Goal: Task Accomplishment & Management: Complete application form

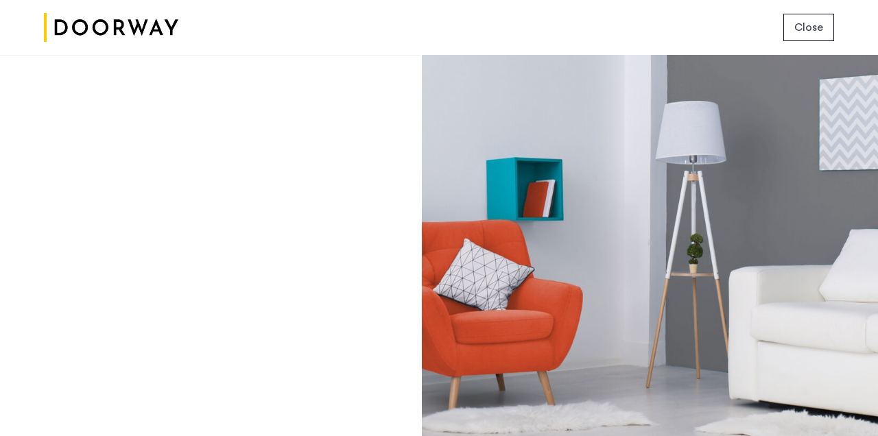
click at [791, 35] on button "Close" at bounding box center [809, 27] width 51 height 27
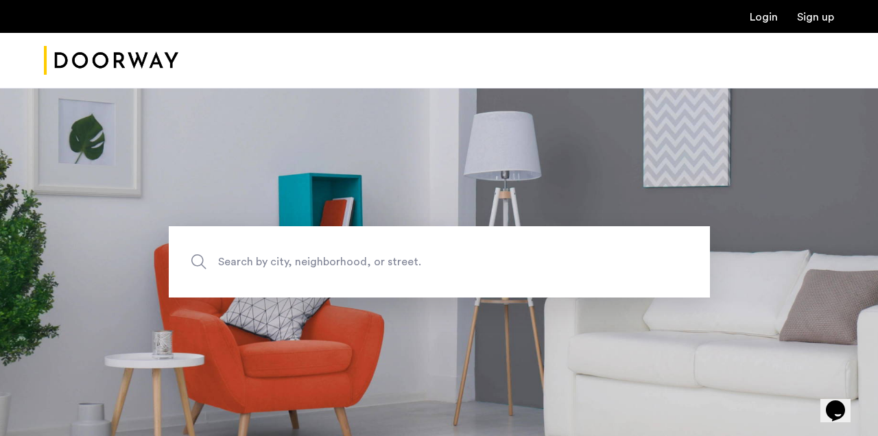
click at [760, 20] on link "Login" at bounding box center [764, 17] width 28 height 11
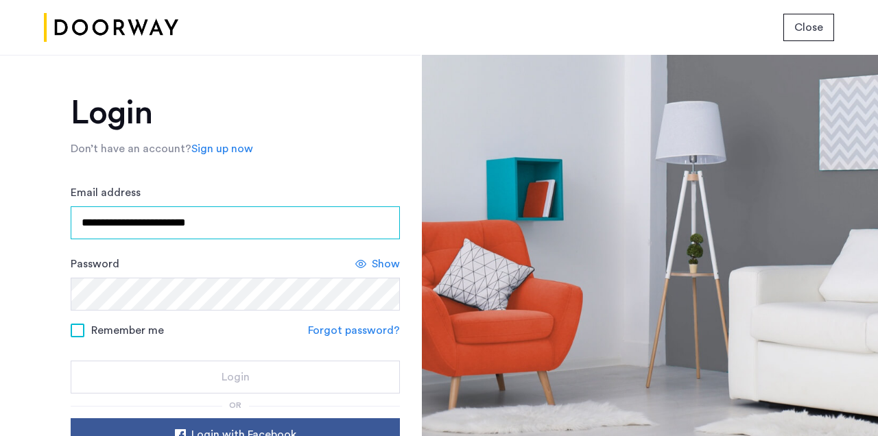
type input "**********"
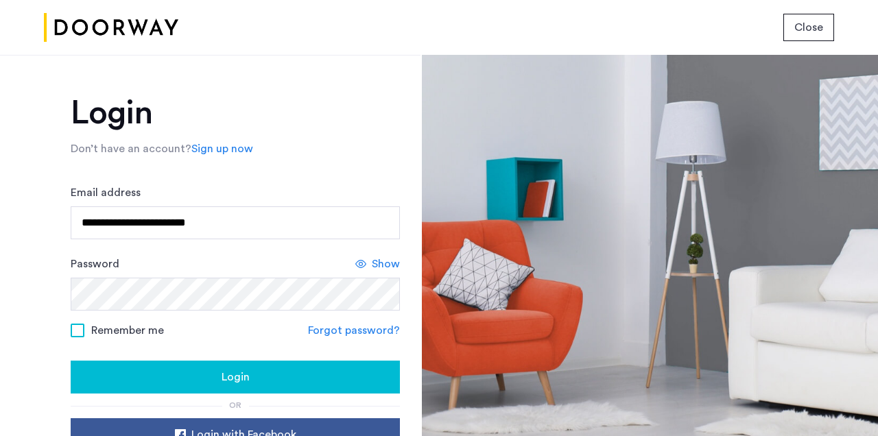
click at [171, 385] on div "Login" at bounding box center [235, 377] width 307 height 16
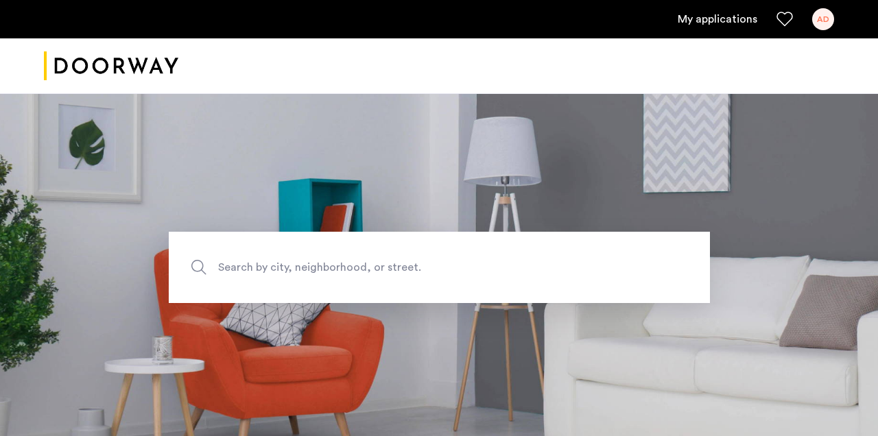
click at [734, 14] on link "My applications" at bounding box center [718, 19] width 80 height 16
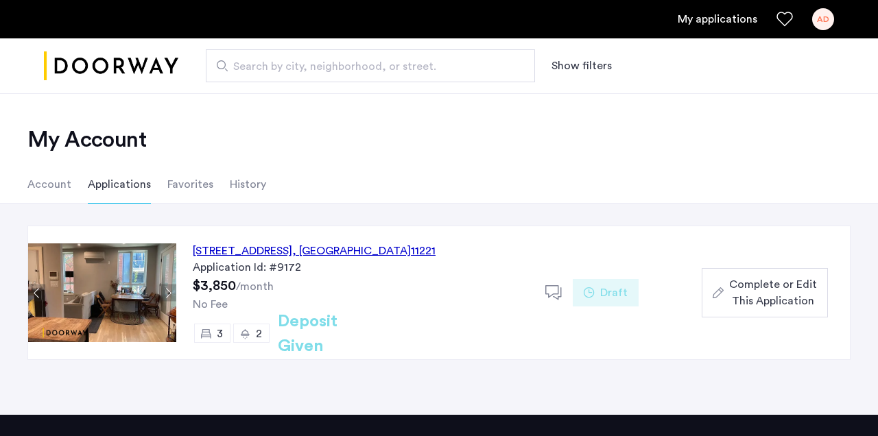
click at [759, 290] on span "Complete or Edit This Application" at bounding box center [773, 293] width 88 height 33
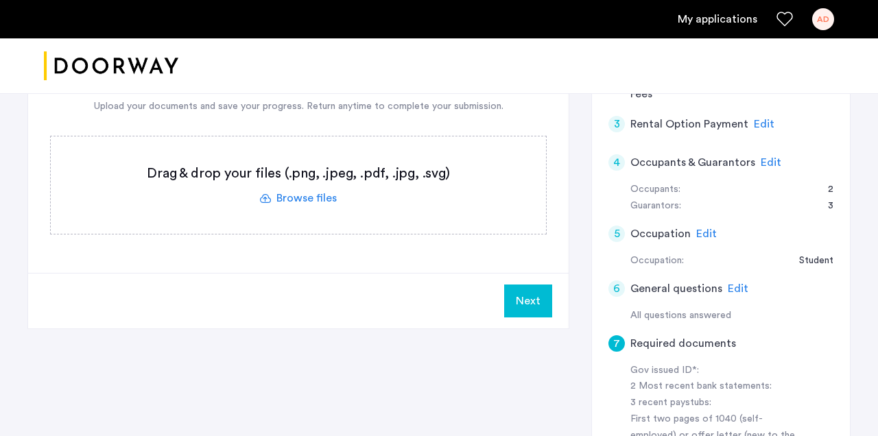
scroll to position [243, 0]
click at [298, 198] on label at bounding box center [298, 185] width 495 height 97
click at [0, 0] on input "file" at bounding box center [0, 0] width 0 height 0
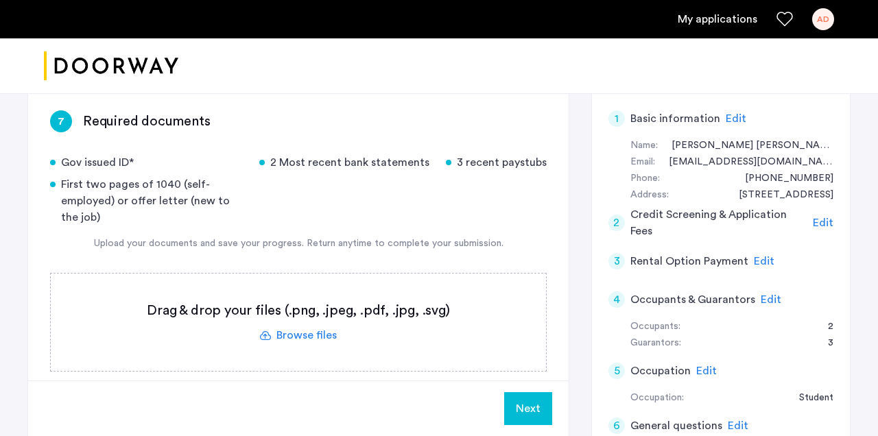
scroll to position [106, 0]
click at [312, 335] on label at bounding box center [298, 322] width 495 height 97
click at [0, 0] on input "file" at bounding box center [0, 0] width 0 height 0
click at [309, 335] on label at bounding box center [298, 322] width 495 height 97
click at [0, 0] on input "file" at bounding box center [0, 0] width 0 height 0
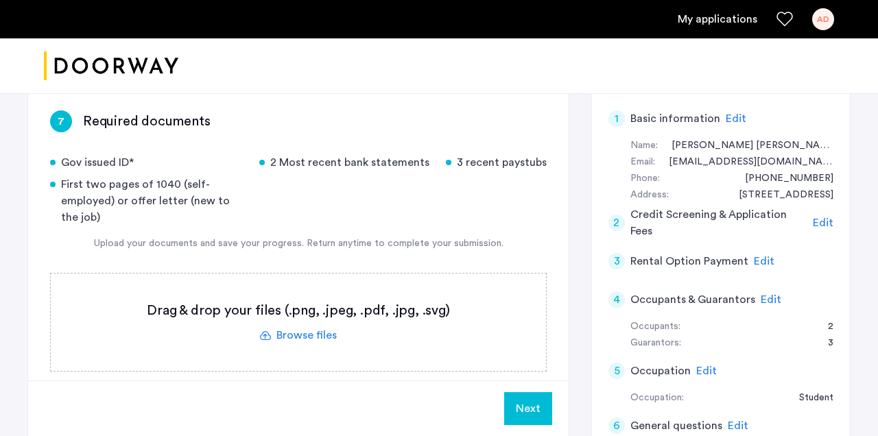
click at [305, 331] on label at bounding box center [298, 322] width 495 height 97
click at [0, 0] on input "file" at bounding box center [0, 0] width 0 height 0
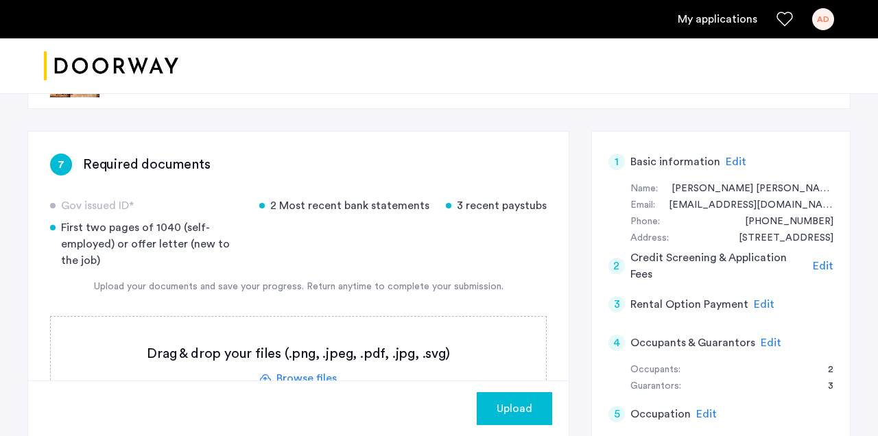
scroll to position [74, 0]
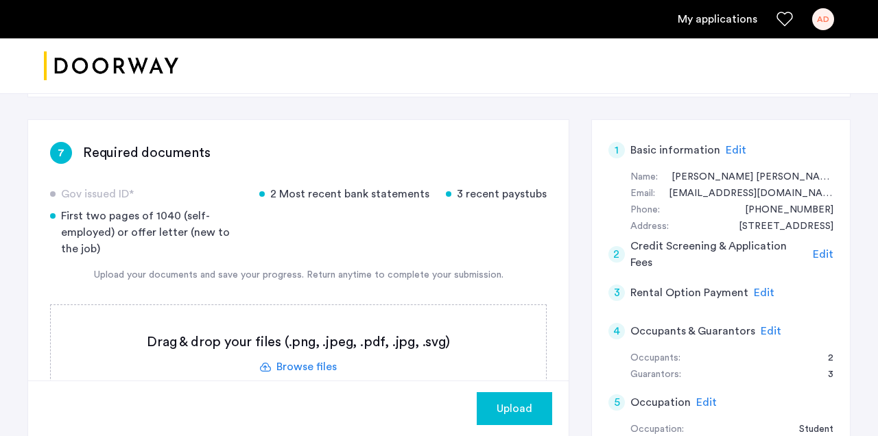
click at [325, 360] on label at bounding box center [298, 353] width 495 height 97
click at [0, 0] on input "file" at bounding box center [0, 0] width 0 height 0
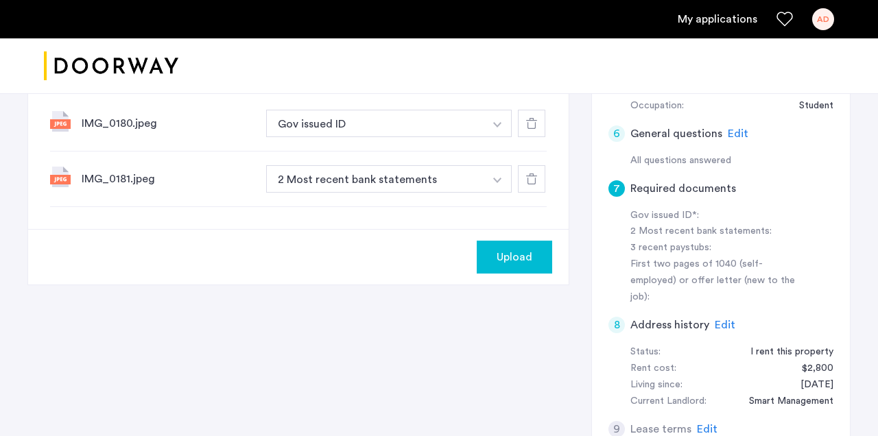
scroll to position [393, 0]
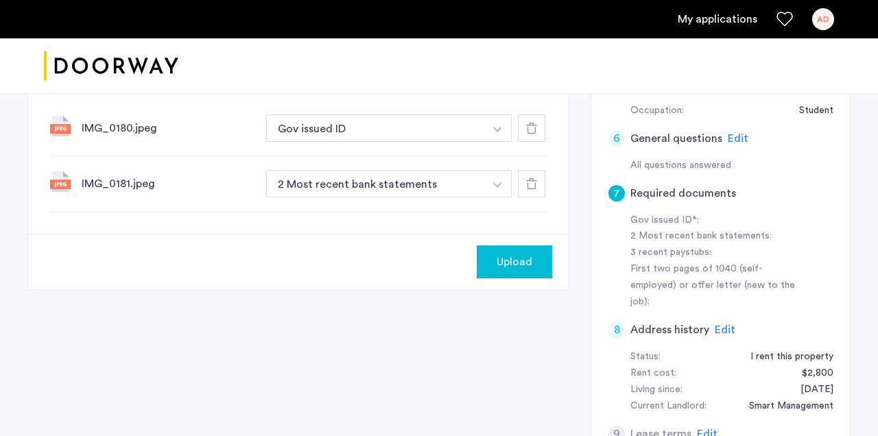
click at [494, 179] on button "button" at bounding box center [498, 183] width 28 height 27
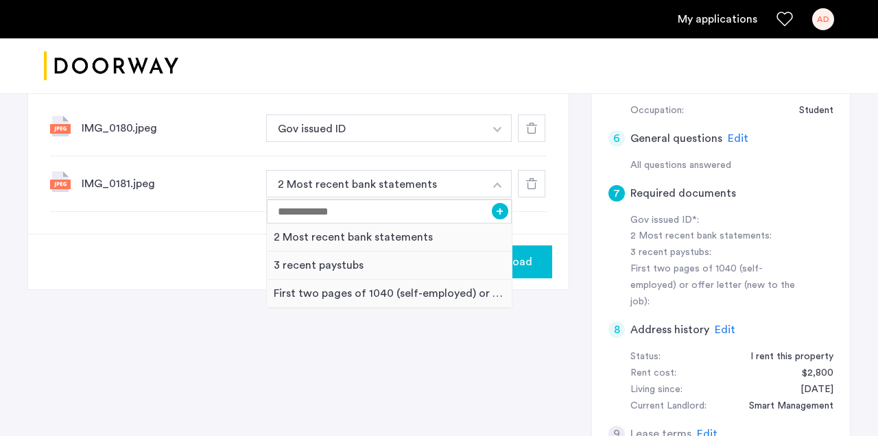
click at [501, 156] on div "IMG_0180.jpeg Gov issued ID + 2 Most recent bank statements 3 recent paystubs F…" at bounding box center [298, 129] width 497 height 56
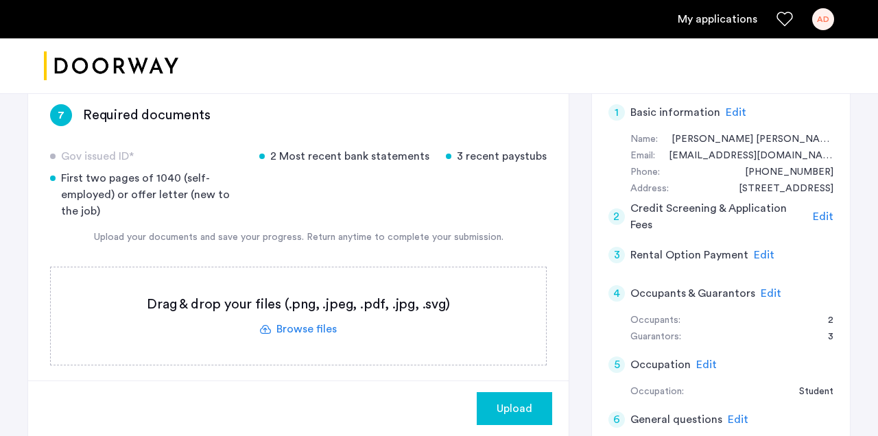
scroll to position [116, 0]
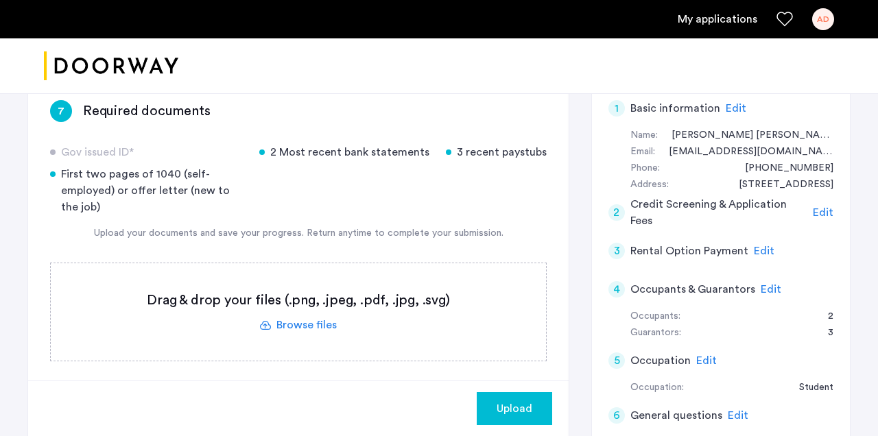
click at [573, 42] on div at bounding box center [439, 66] width 878 height 56
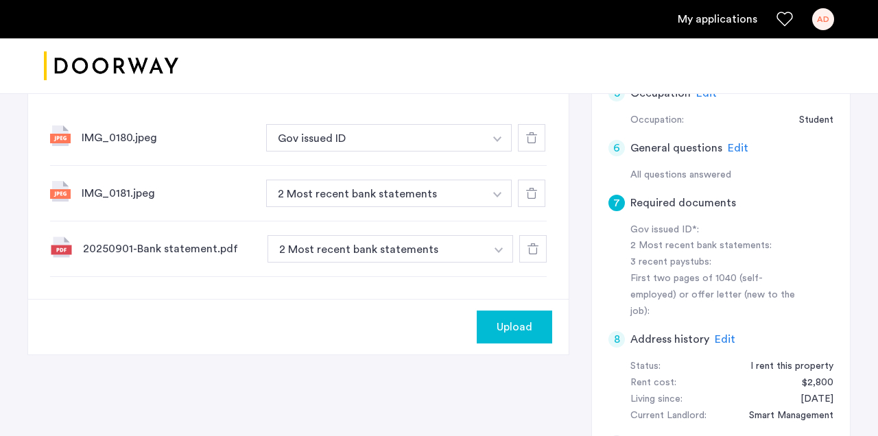
scroll to position [379, 0]
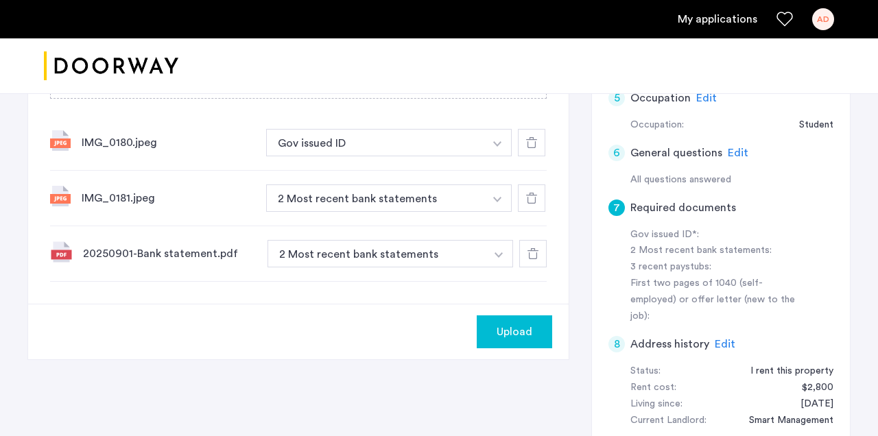
click at [594, 78] on div at bounding box center [439, 66] width 878 height 56
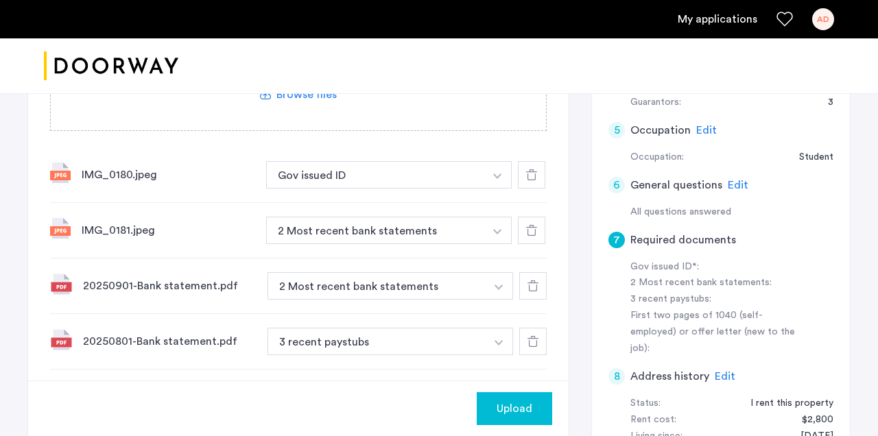
scroll to position [387, 0]
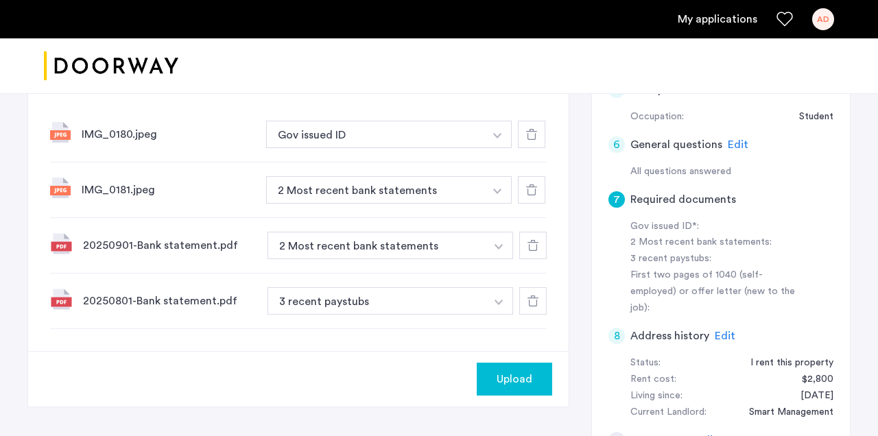
click at [502, 298] on button "button" at bounding box center [499, 301] width 28 height 27
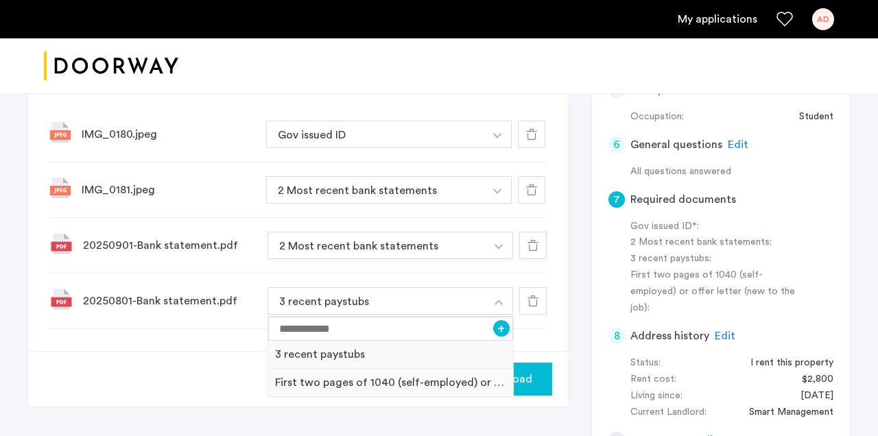
click at [502, 298] on button "button" at bounding box center [499, 301] width 28 height 27
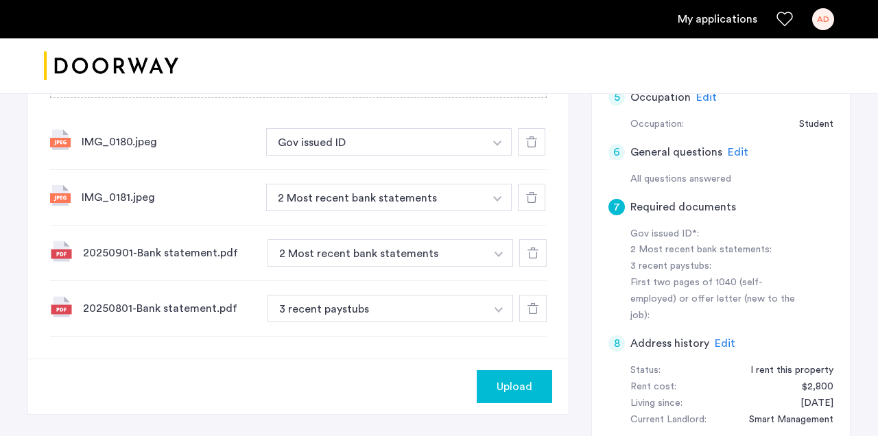
scroll to position [380, 0]
click at [499, 139] on button "button" at bounding box center [498, 141] width 28 height 27
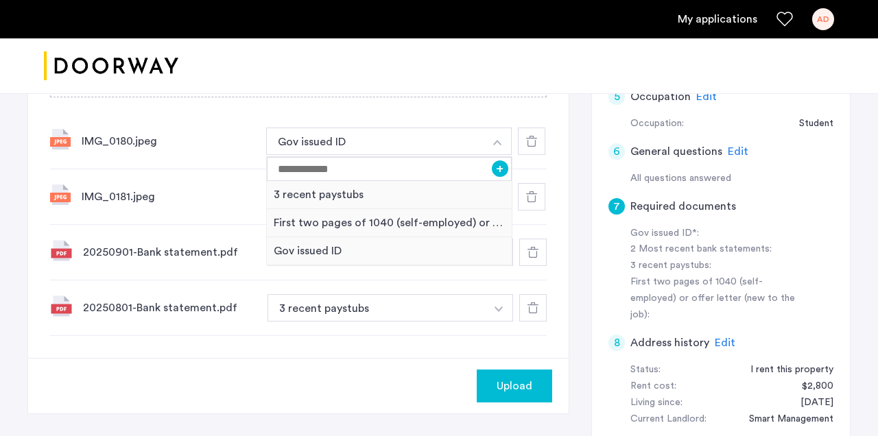
click at [482, 116] on div "IMG_0180.jpeg Gov issued ID + 3 recent paystubs First two pages of 1040 (self-e…" at bounding box center [298, 142] width 497 height 56
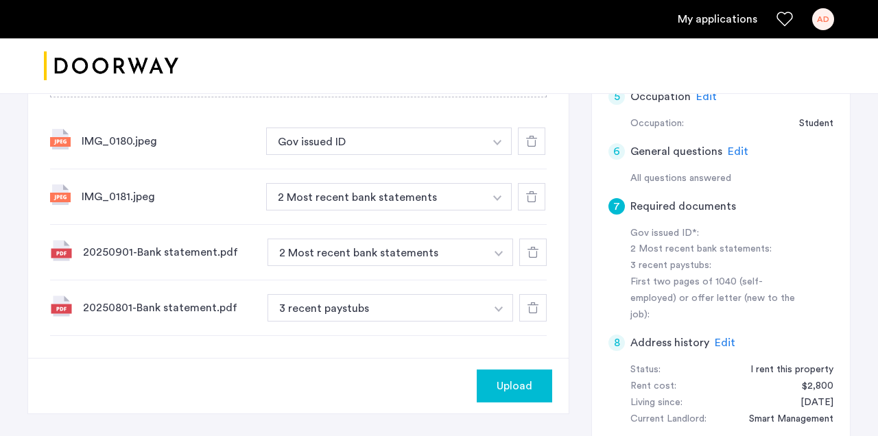
click at [504, 242] on button "button" at bounding box center [499, 252] width 28 height 27
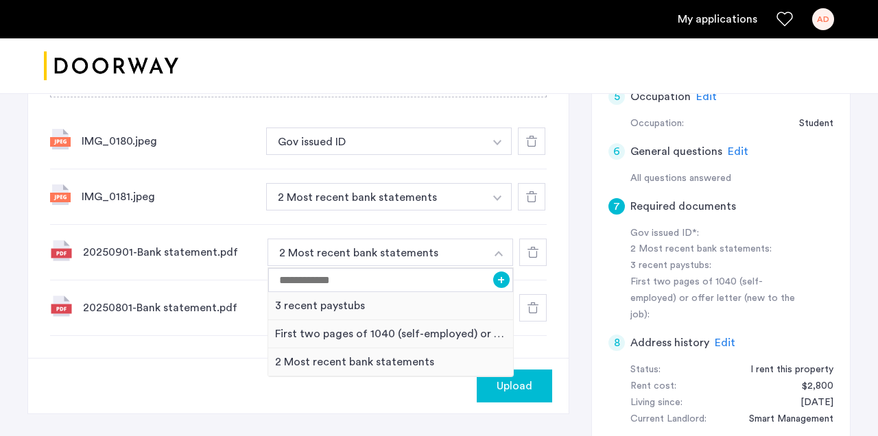
click at [504, 242] on button "button" at bounding box center [499, 252] width 28 height 27
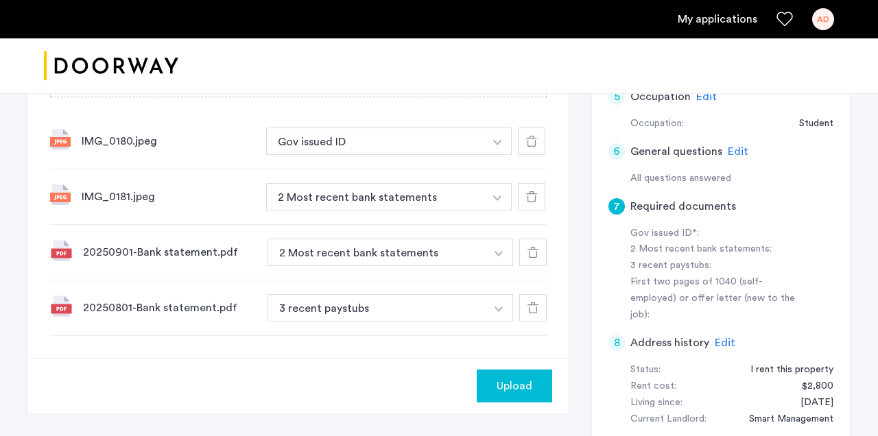
click at [499, 194] on button "button" at bounding box center [498, 196] width 28 height 27
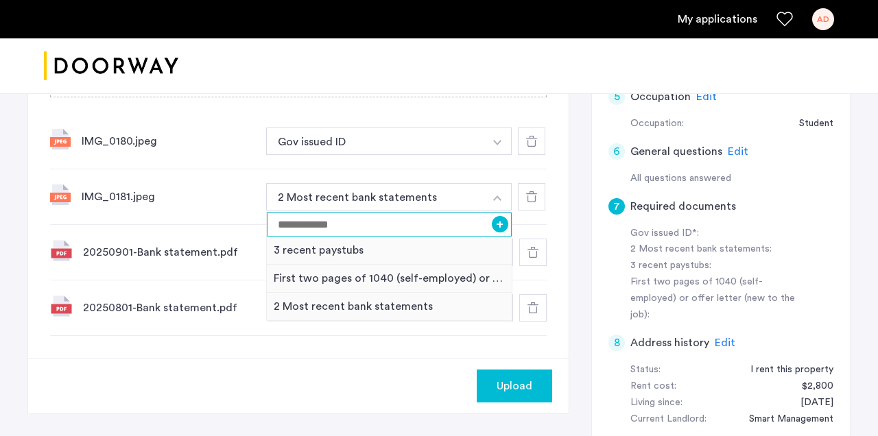
click at [342, 228] on input at bounding box center [389, 225] width 245 height 24
type input "**********"
click at [497, 225] on button "+" at bounding box center [500, 224] width 16 height 16
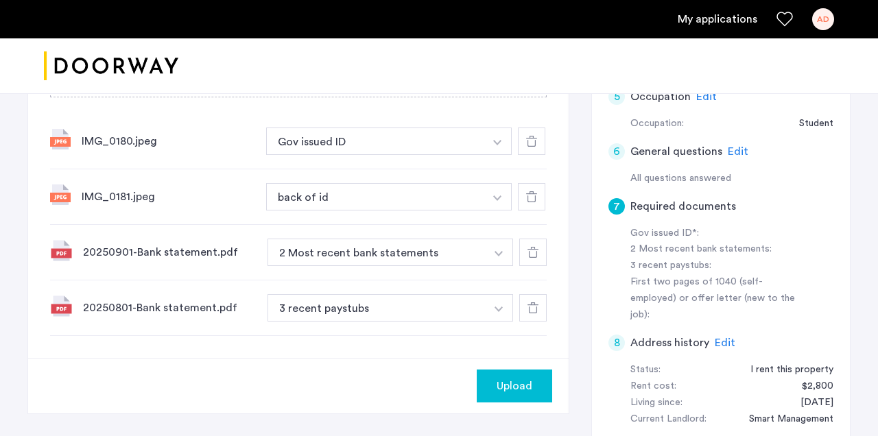
click at [489, 145] on button "button" at bounding box center [498, 141] width 28 height 27
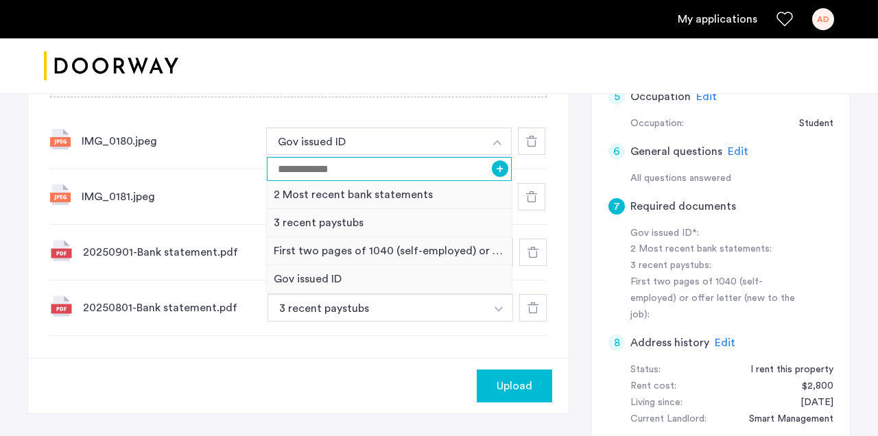
click at [399, 167] on input at bounding box center [389, 169] width 245 height 24
click at [492, 176] on input "**********" at bounding box center [389, 169] width 245 height 24
type input "**********"
click at [496, 174] on button "+" at bounding box center [500, 169] width 16 height 16
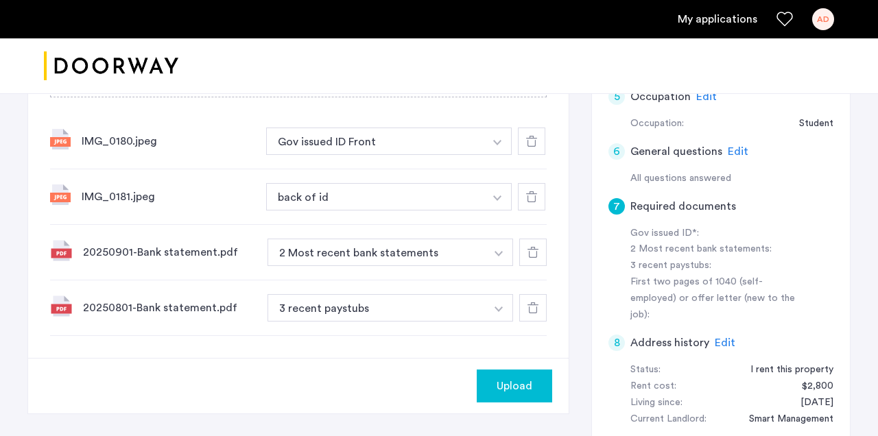
click at [484, 197] on button "button" at bounding box center [498, 196] width 28 height 27
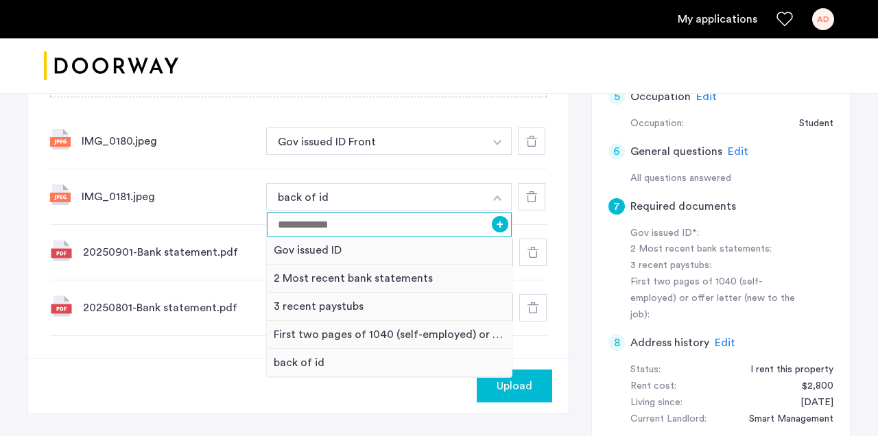
click at [294, 227] on input at bounding box center [389, 225] width 245 height 24
type input "**********"
click at [498, 228] on button "+" at bounding box center [500, 224] width 16 height 16
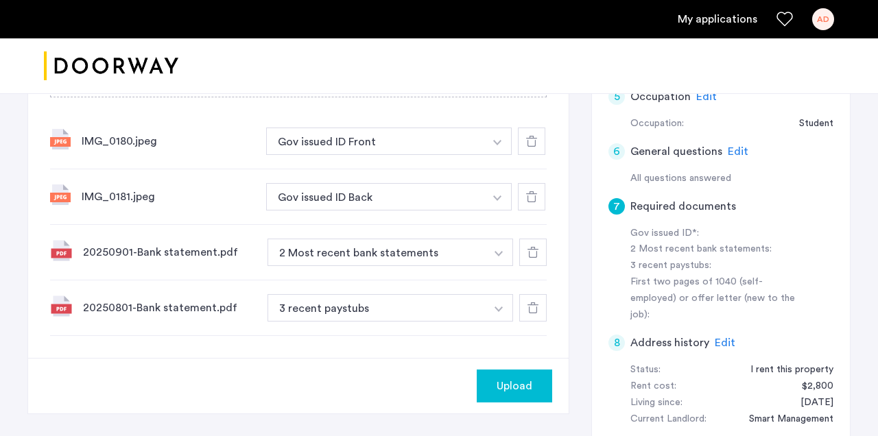
click at [496, 253] on img "button" at bounding box center [499, 253] width 8 height 5
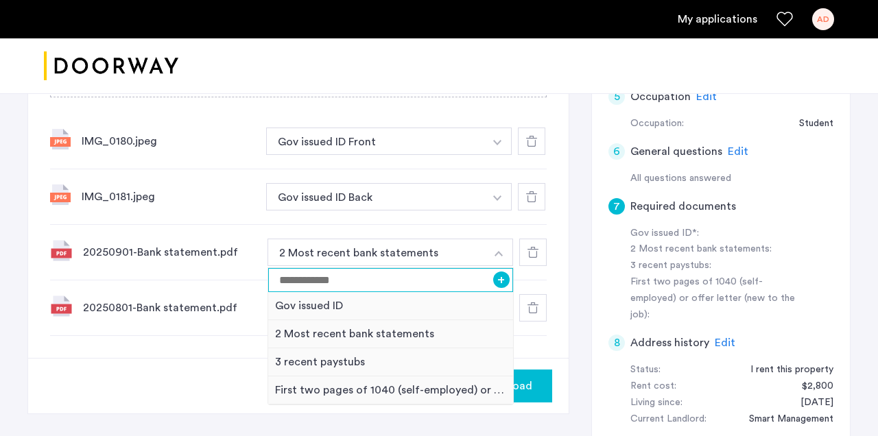
click at [357, 285] on input at bounding box center [390, 280] width 245 height 24
type input "**********"
click at [502, 280] on button "+" at bounding box center [501, 280] width 16 height 16
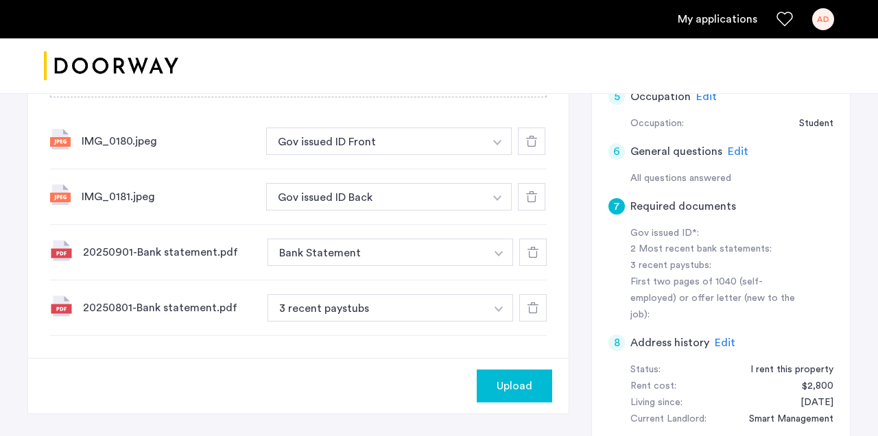
click at [495, 307] on img "button" at bounding box center [499, 309] width 8 height 5
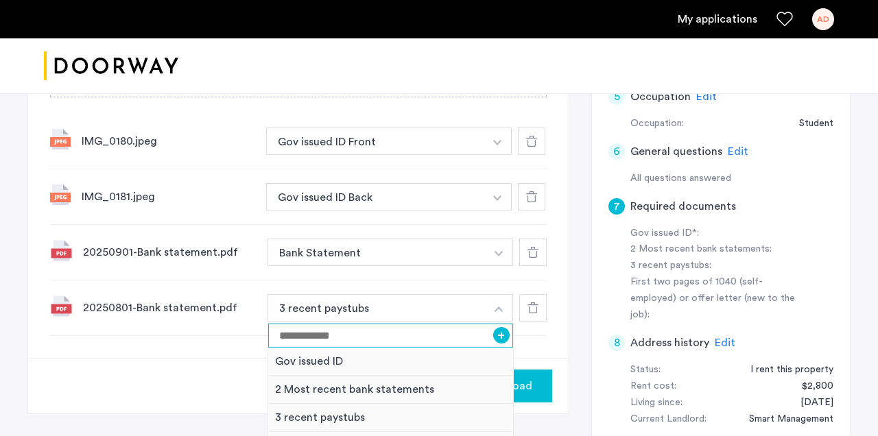
click at [360, 340] on input at bounding box center [390, 336] width 245 height 24
type input "**********"
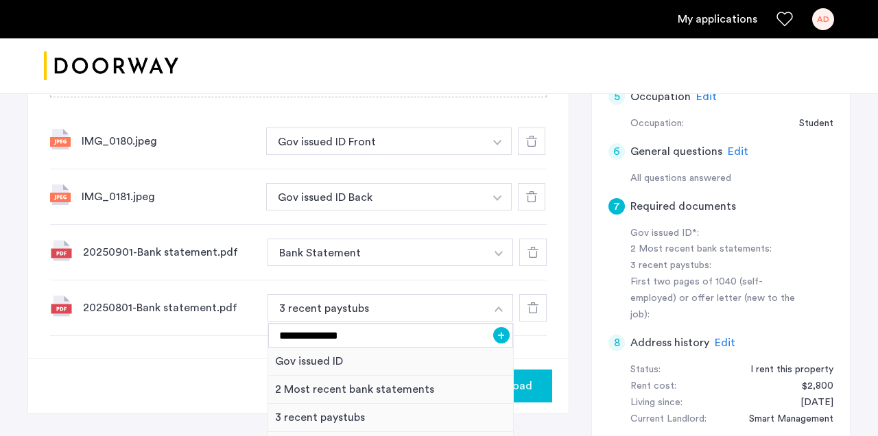
click at [508, 331] on button "+" at bounding box center [501, 335] width 16 height 16
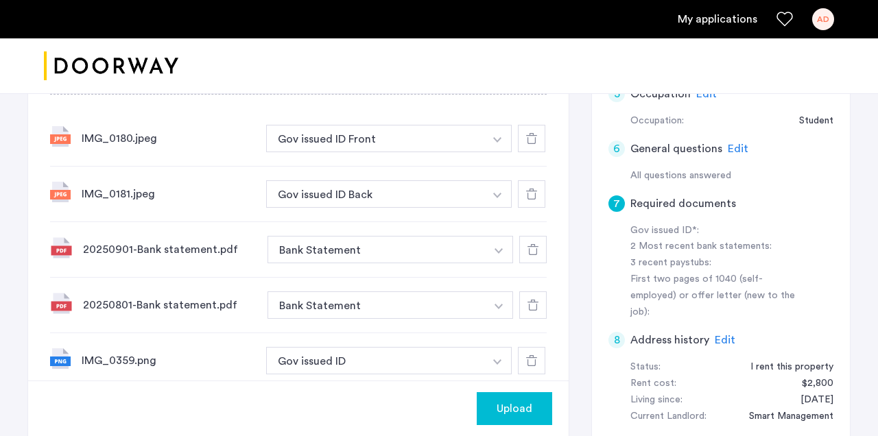
scroll to position [379, 0]
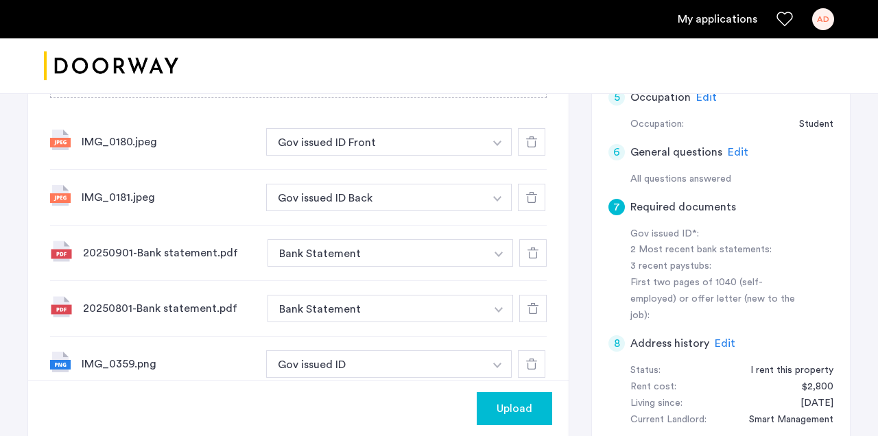
click at [576, 56] on div at bounding box center [439, 66] width 878 height 56
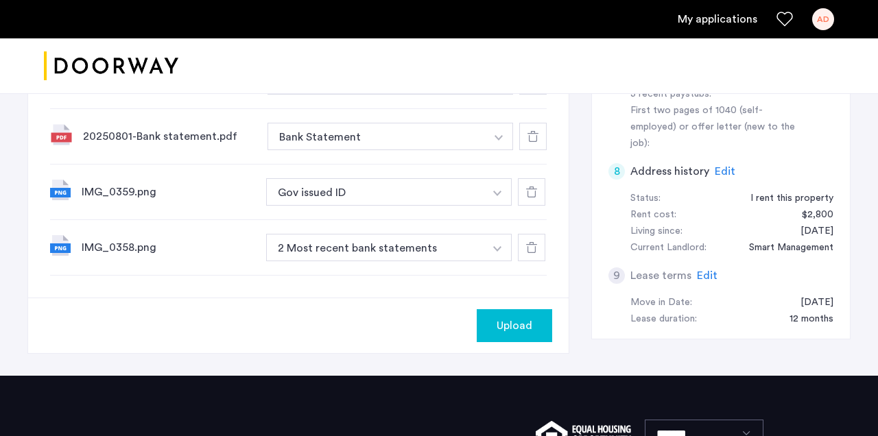
scroll to position [551, 0]
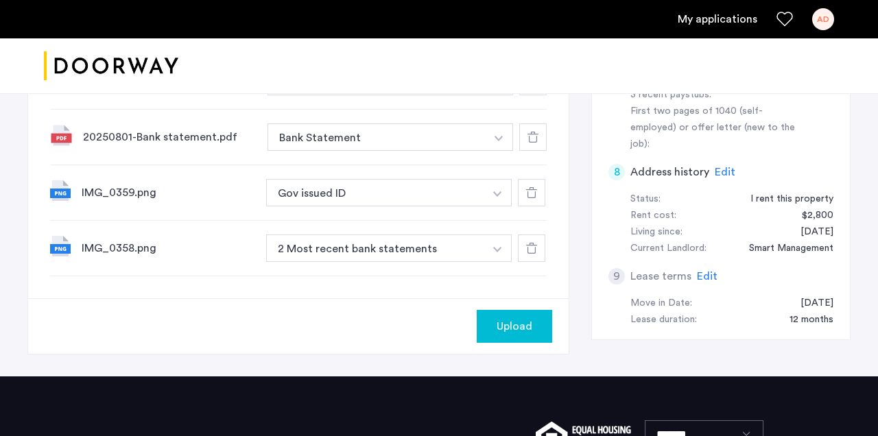
click at [502, 185] on button "button" at bounding box center [498, 192] width 28 height 27
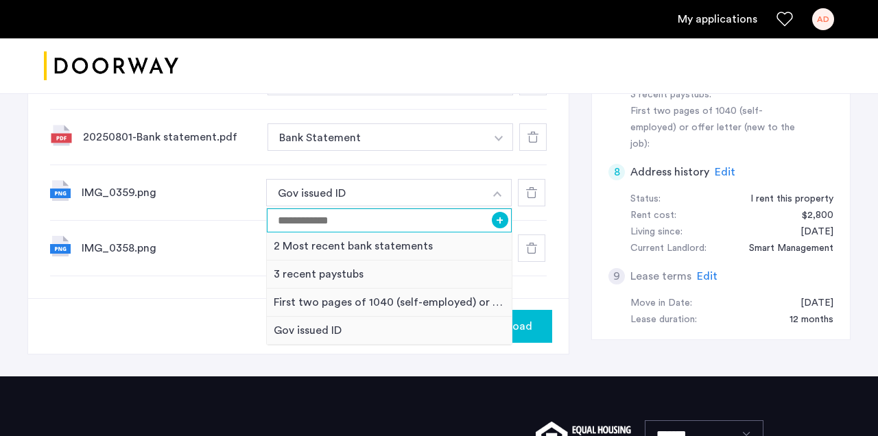
click at [371, 220] on input at bounding box center [389, 221] width 245 height 24
type input "**********"
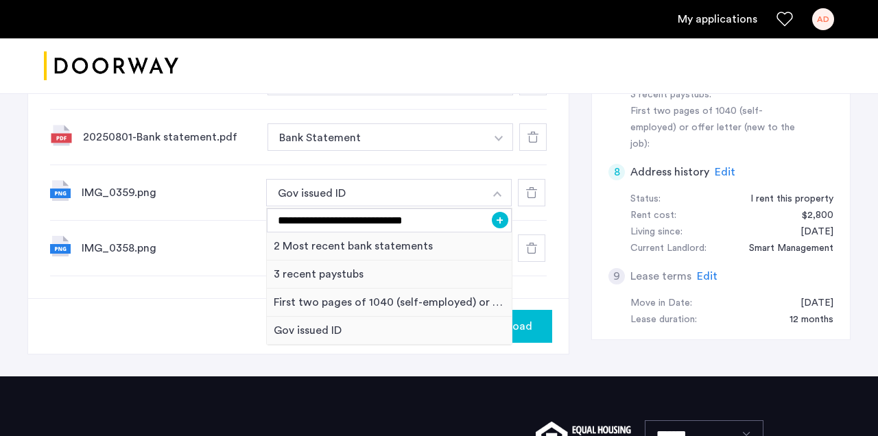
click at [496, 225] on button "+" at bounding box center [500, 220] width 16 height 16
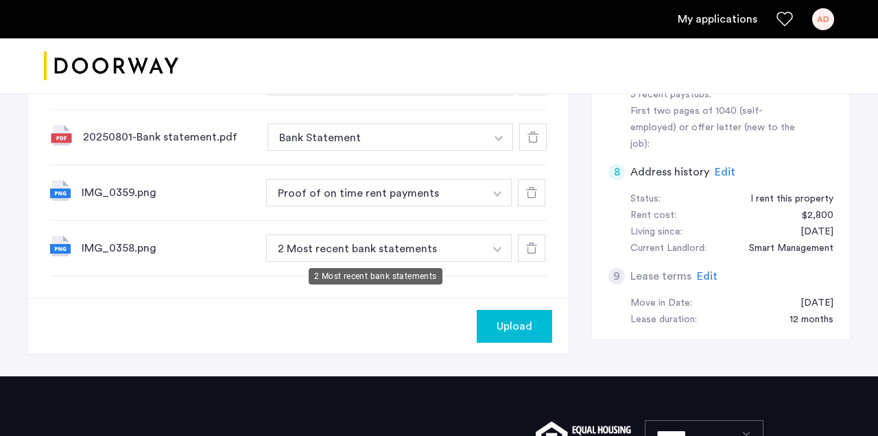
click at [462, 242] on button "2 Most recent bank statements" at bounding box center [375, 248] width 218 height 27
click at [493, 248] on img "button" at bounding box center [497, 249] width 8 height 5
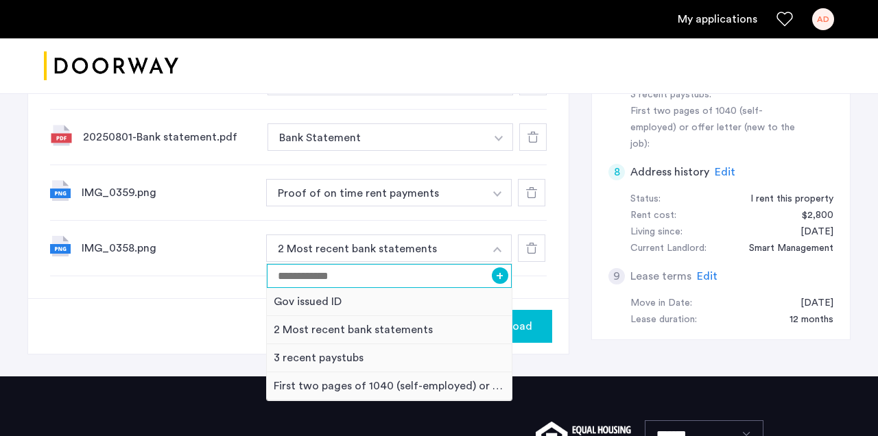
click at [399, 275] on input at bounding box center [389, 276] width 245 height 24
type input "**********"
click at [500, 270] on button "+" at bounding box center [500, 276] width 16 height 16
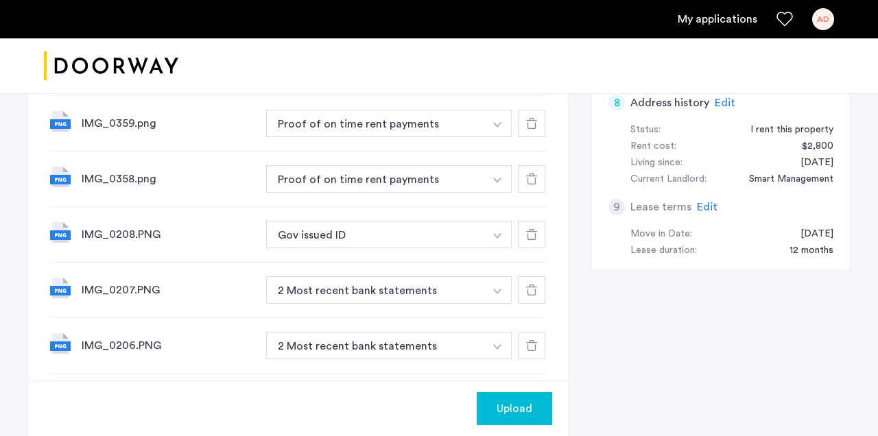
scroll to position [585, 0]
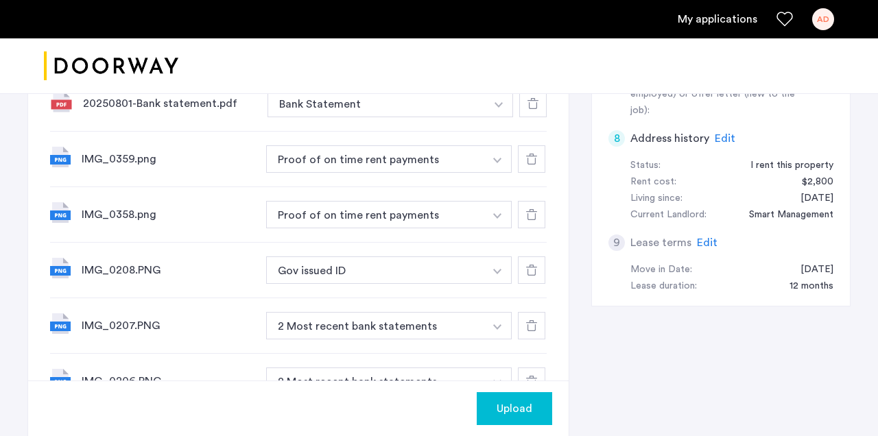
click at [500, 266] on button "button" at bounding box center [498, 270] width 28 height 27
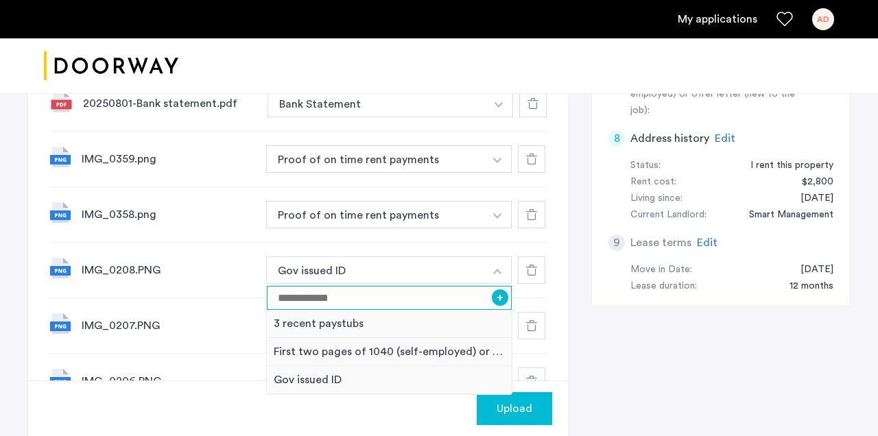
click at [403, 299] on input at bounding box center [389, 298] width 245 height 24
type input "**********"
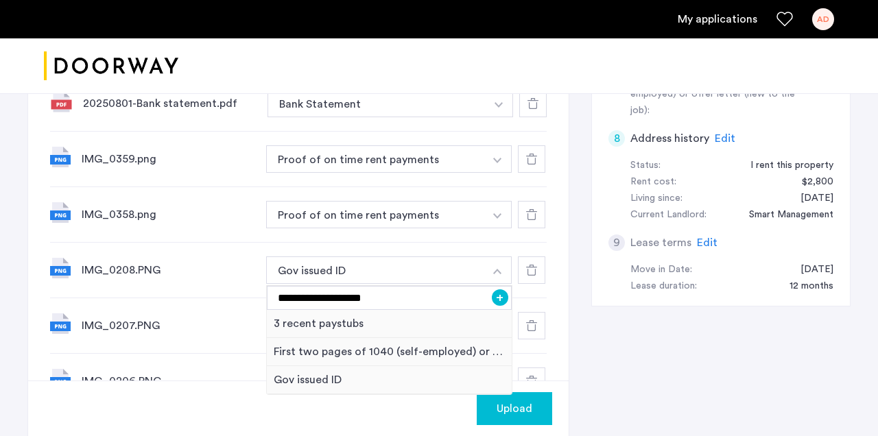
click at [504, 298] on button "+" at bounding box center [500, 298] width 16 height 16
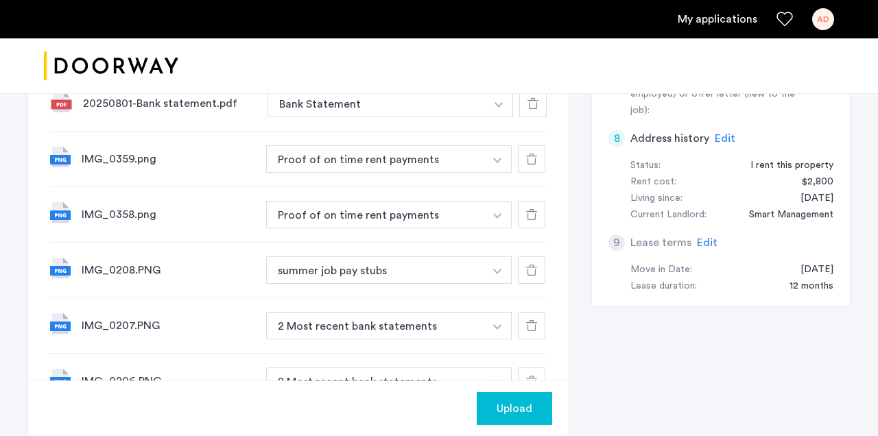
click at [510, 321] on button "button" at bounding box center [498, 325] width 28 height 27
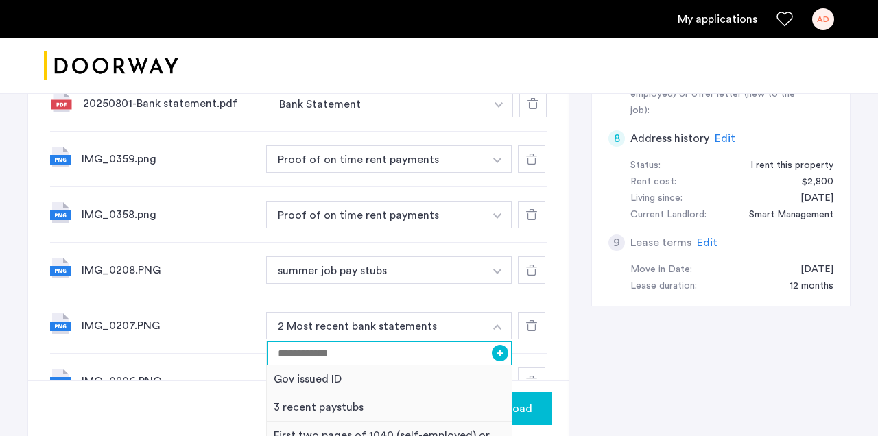
click at [288, 350] on input at bounding box center [389, 354] width 245 height 24
type input "**********"
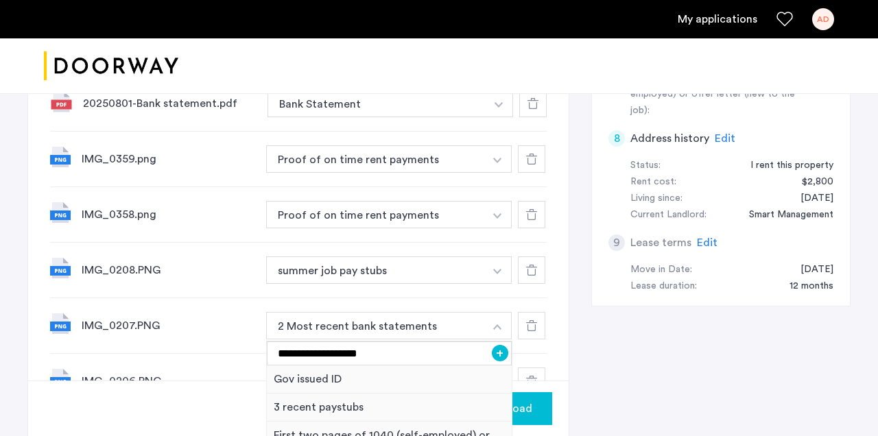
click at [503, 355] on button "+" at bounding box center [500, 353] width 16 height 16
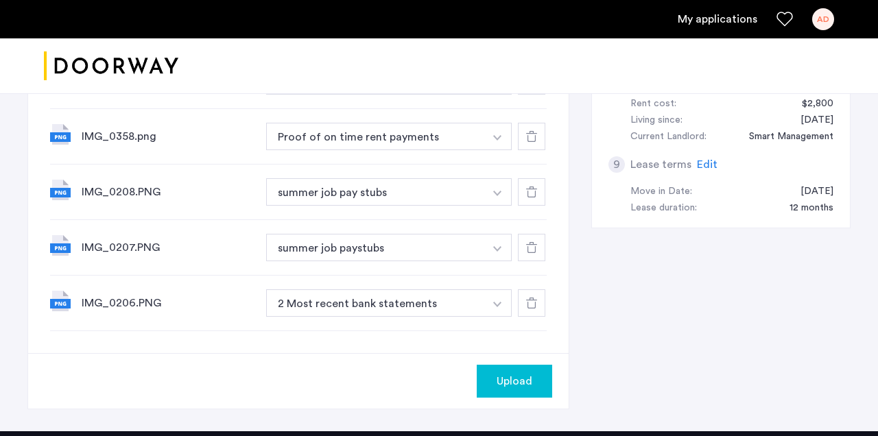
scroll to position [683, 0]
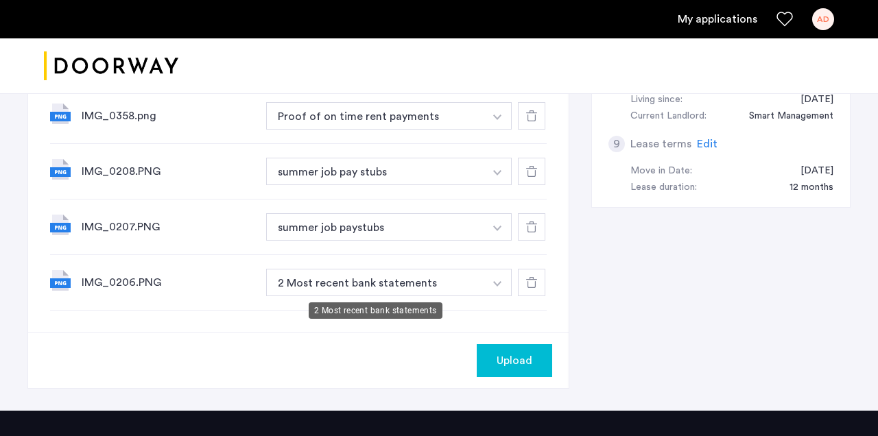
click at [464, 279] on button "2 Most recent bank statements" at bounding box center [375, 282] width 218 height 27
click at [495, 282] on img "button" at bounding box center [497, 283] width 8 height 5
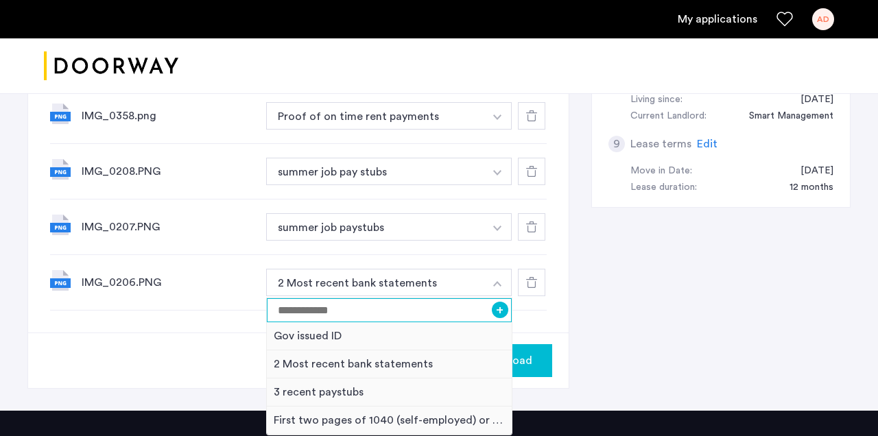
click at [395, 314] on input at bounding box center [389, 310] width 245 height 24
click at [498, 318] on input "**********" at bounding box center [389, 310] width 245 height 24
type input "**********"
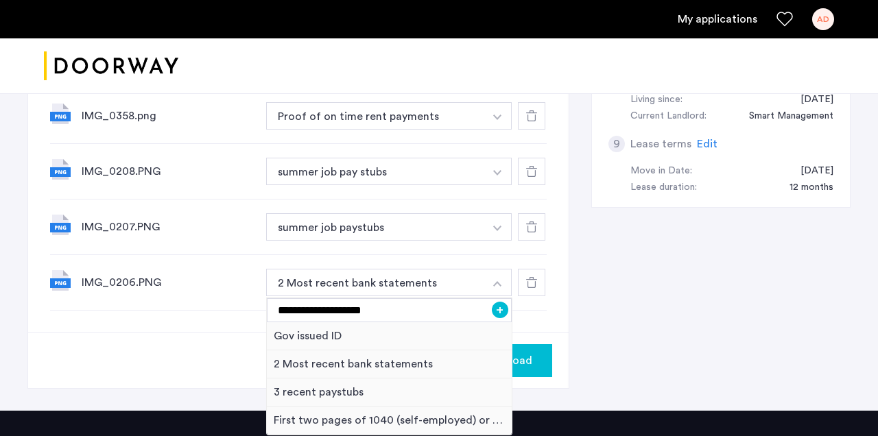
click at [499, 314] on button "+" at bounding box center [500, 310] width 16 height 16
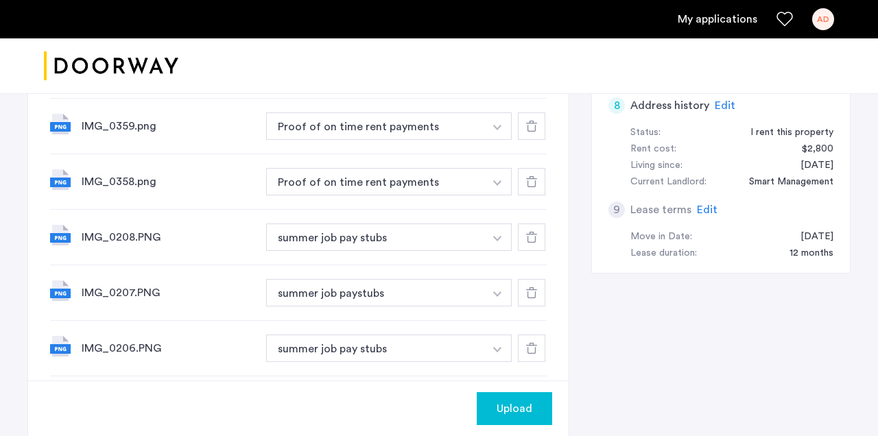
scroll to position [622, 0]
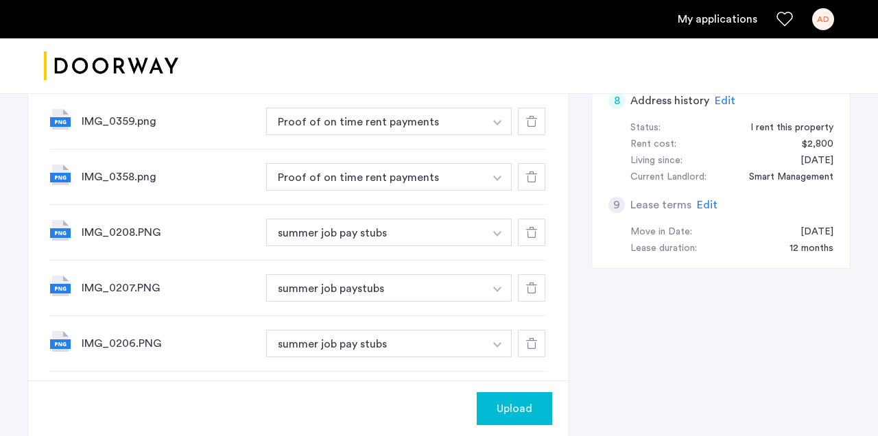
click at [495, 236] on img "button" at bounding box center [497, 233] width 8 height 5
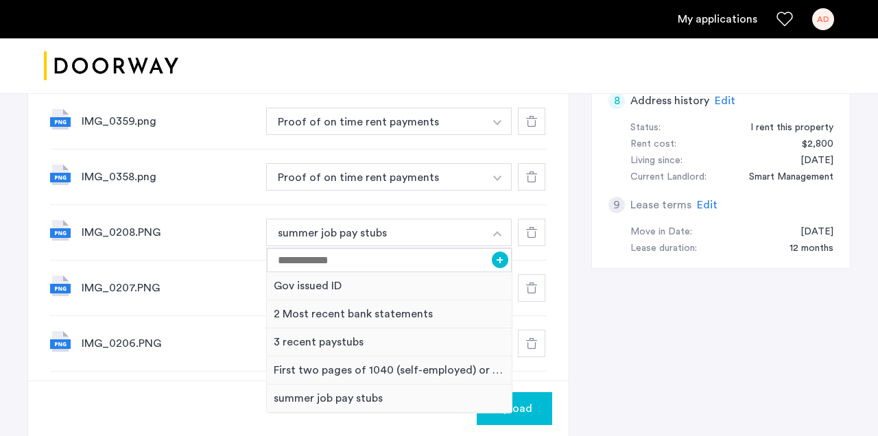
click at [604, 263] on div "7 Required documents Gov issued ID* 2 Most recent bank statements 3 recent pays…" at bounding box center [438, 21] width 823 height 901
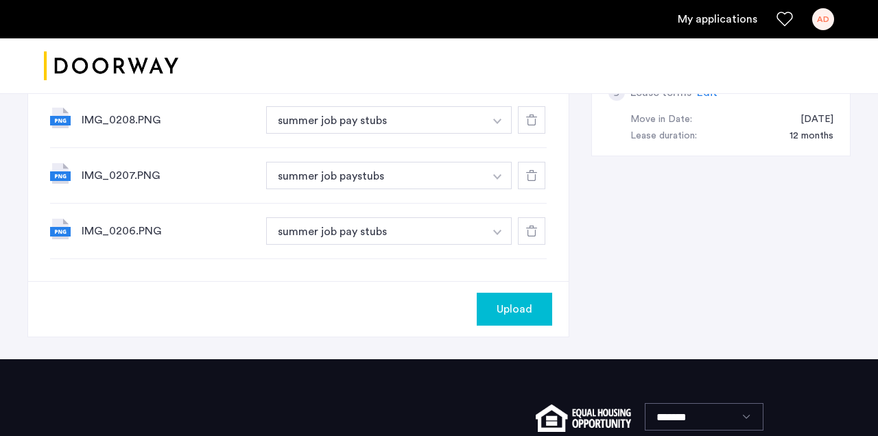
scroll to position [740, 0]
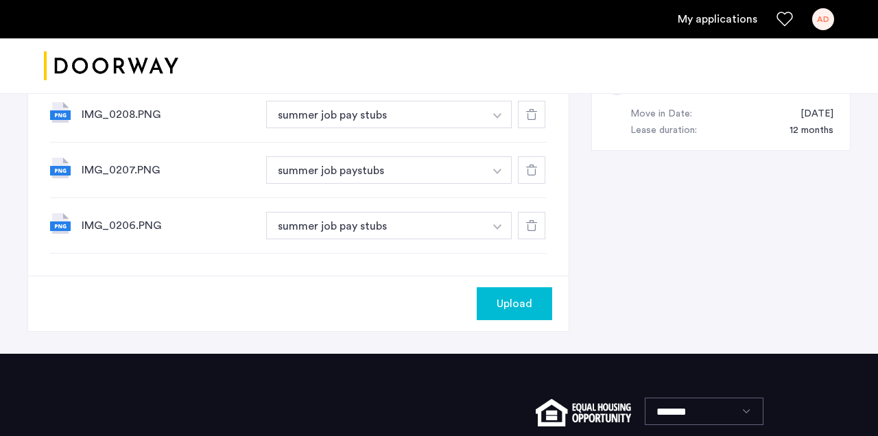
click at [541, 299] on button "Upload" at bounding box center [514, 304] width 75 height 33
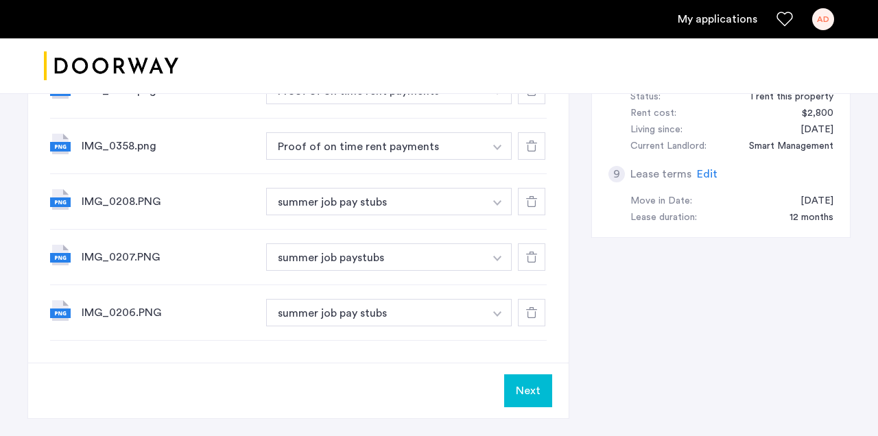
scroll to position [742, 0]
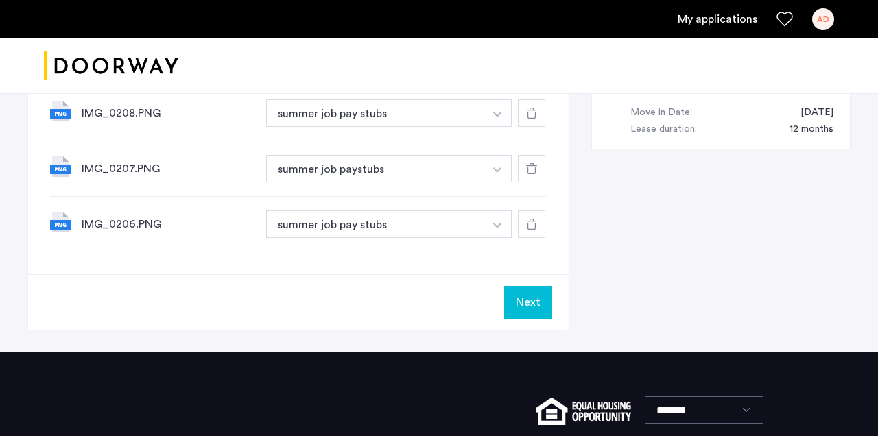
click at [530, 310] on button "Next" at bounding box center [528, 302] width 48 height 33
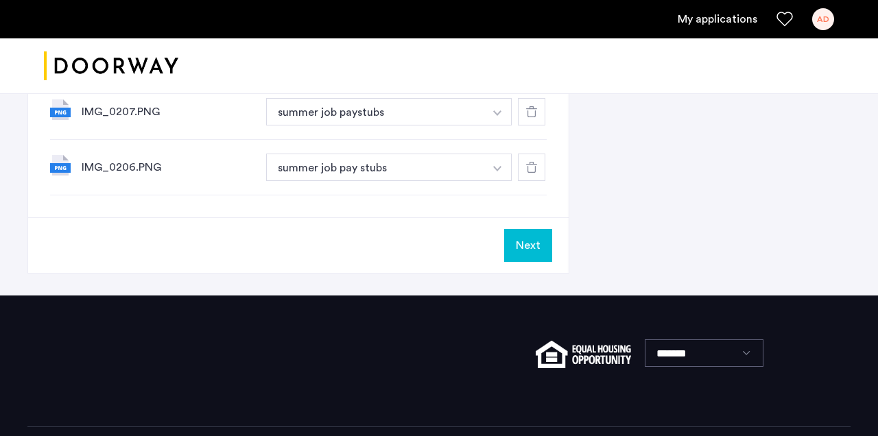
scroll to position [799, 0]
click at [517, 239] on button "Next" at bounding box center [528, 245] width 48 height 33
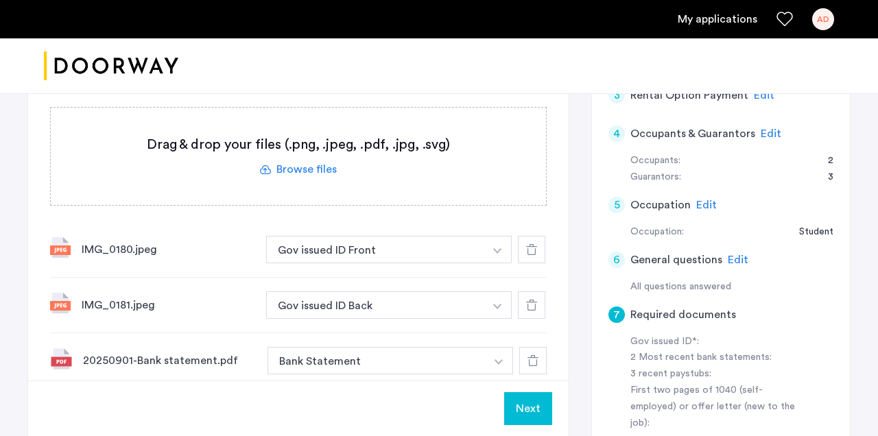
scroll to position [262, 0]
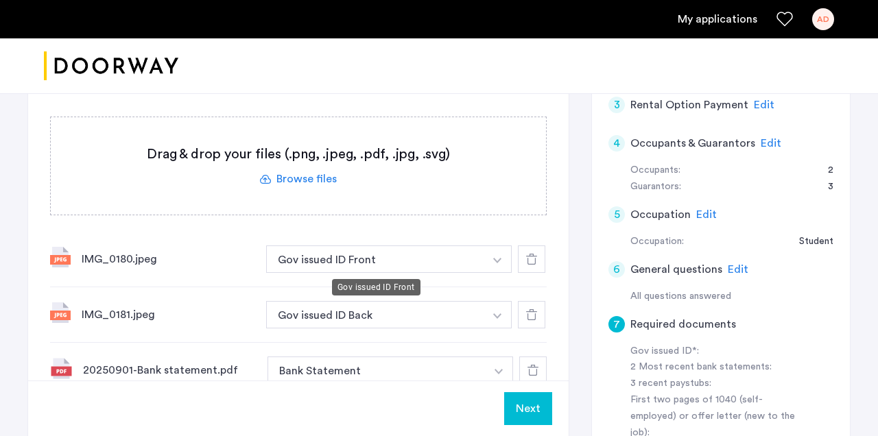
click at [479, 265] on button "Gov issued ID Front" at bounding box center [375, 259] width 218 height 27
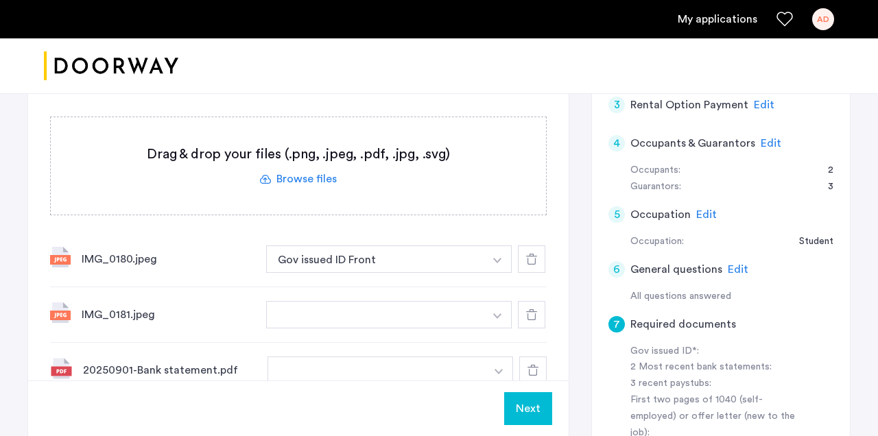
click at [493, 262] on img "button" at bounding box center [497, 260] width 8 height 5
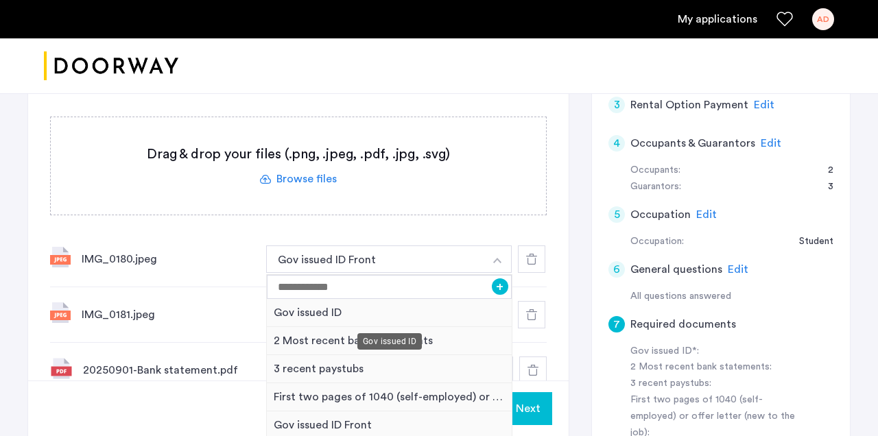
click at [351, 318] on div "Gov issued ID" at bounding box center [389, 313] width 245 height 28
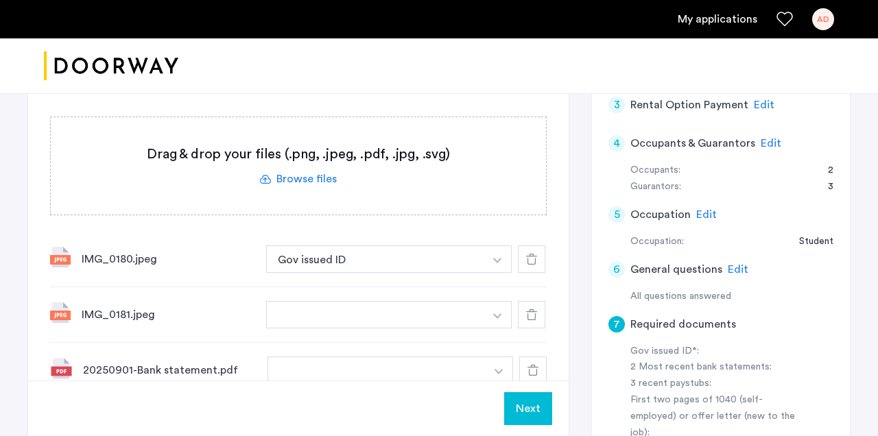
click at [495, 318] on img "button" at bounding box center [497, 316] width 8 height 5
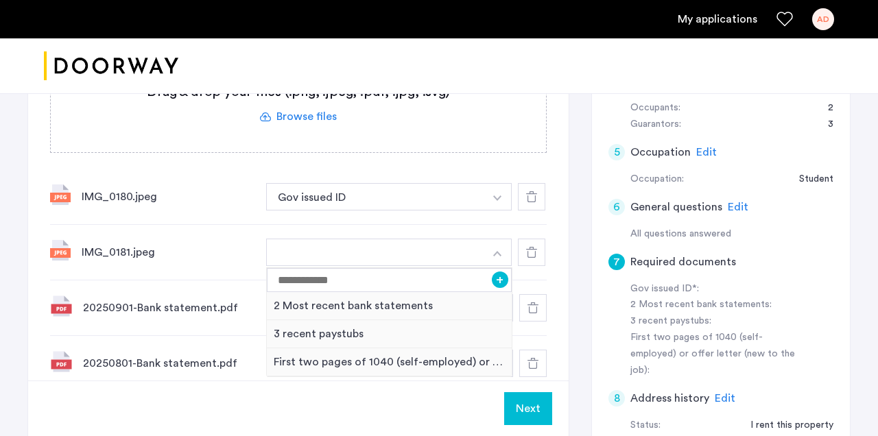
scroll to position [332, 0]
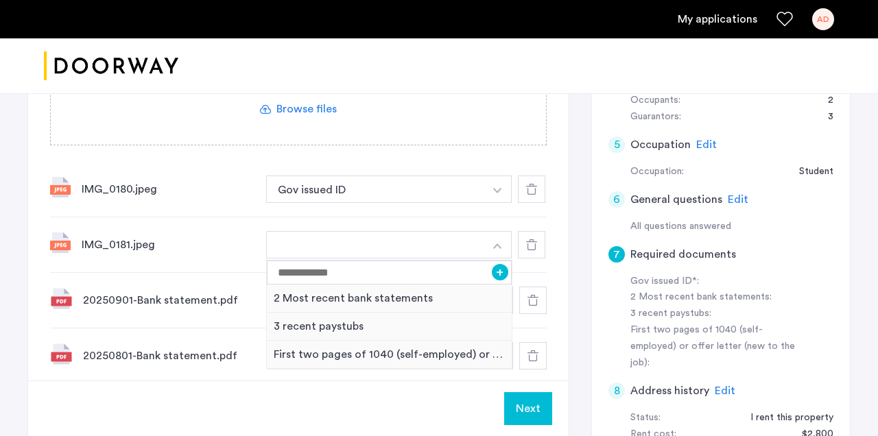
click at [556, 222] on div "7 Required documents Gov issued ID* 2 Most recent bank statements 3 recent pays…" at bounding box center [298, 273] width 541 height 822
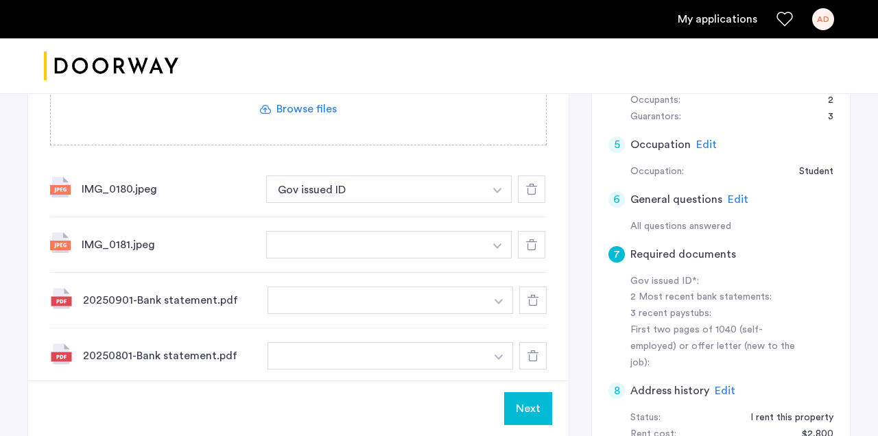
click at [471, 309] on button "button" at bounding box center [377, 300] width 218 height 27
click at [491, 303] on button "button" at bounding box center [499, 300] width 28 height 27
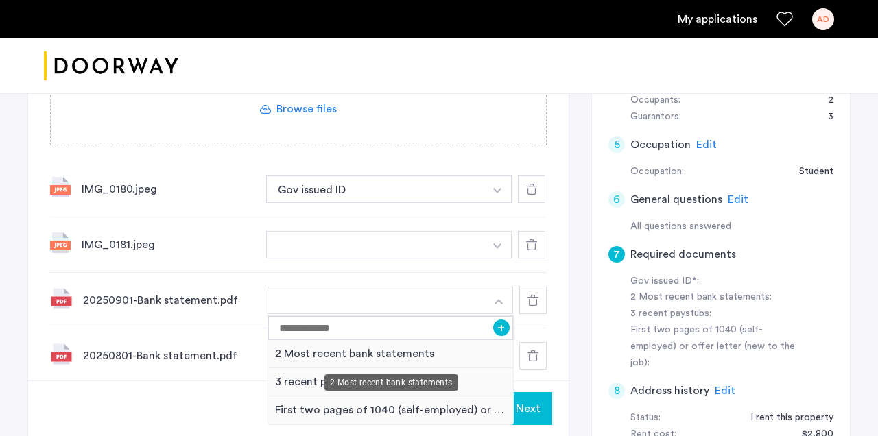
click at [420, 351] on div "2 Most recent bank statements" at bounding box center [390, 354] width 245 height 28
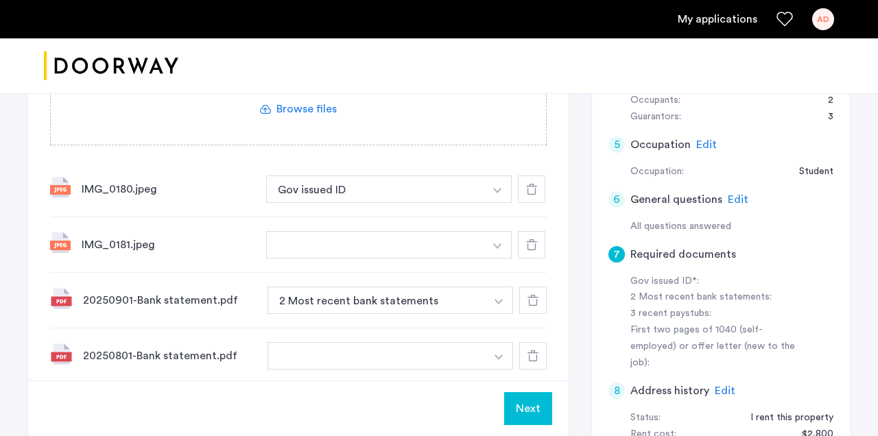
click at [495, 355] on button "button" at bounding box center [499, 355] width 28 height 27
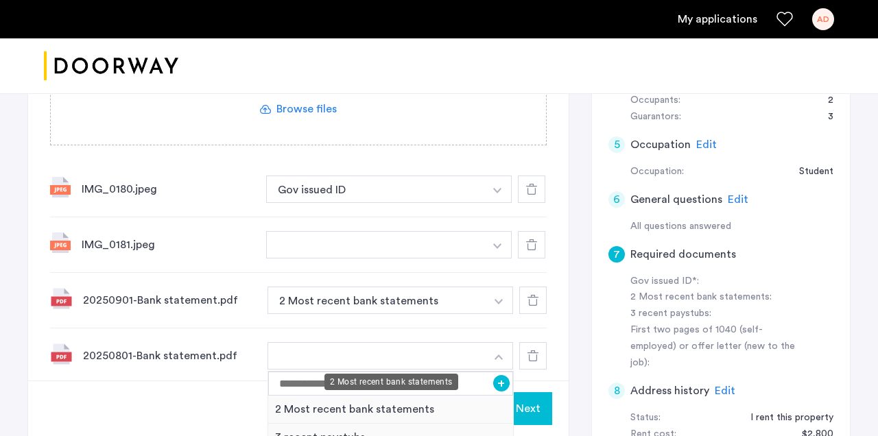
click at [406, 407] on div "2 Most recent bank statements" at bounding box center [390, 410] width 245 height 28
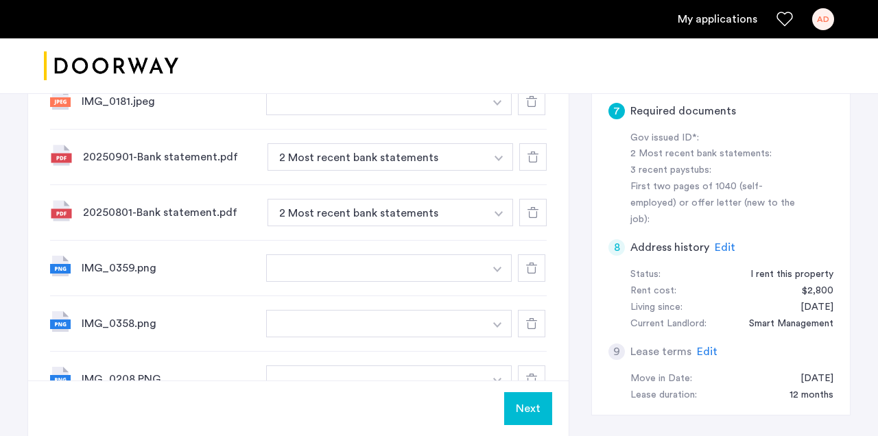
scroll to position [491, 0]
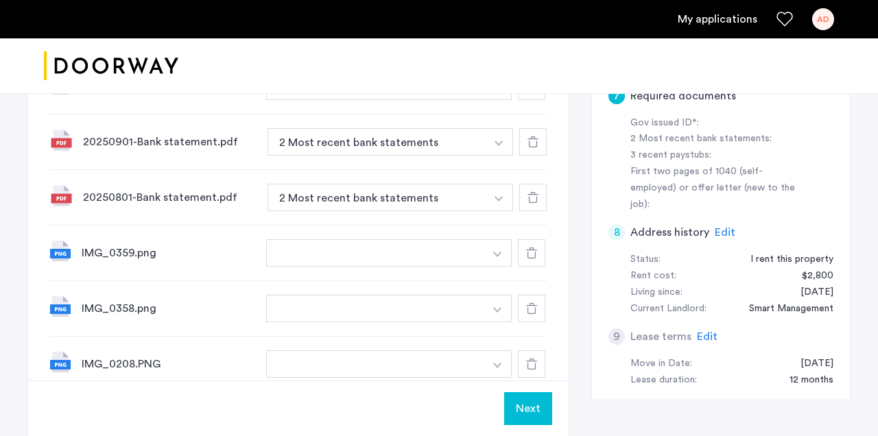
click at [441, 250] on button "button" at bounding box center [375, 252] width 218 height 27
click at [495, 251] on button "button" at bounding box center [498, 252] width 28 height 27
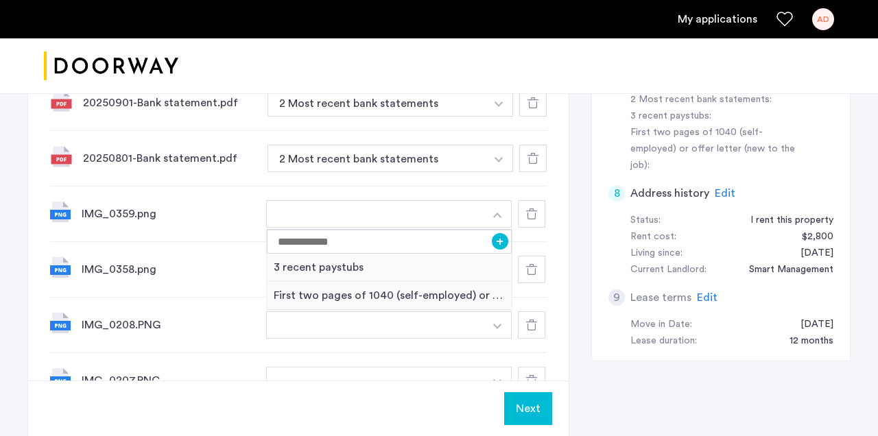
scroll to position [532, 0]
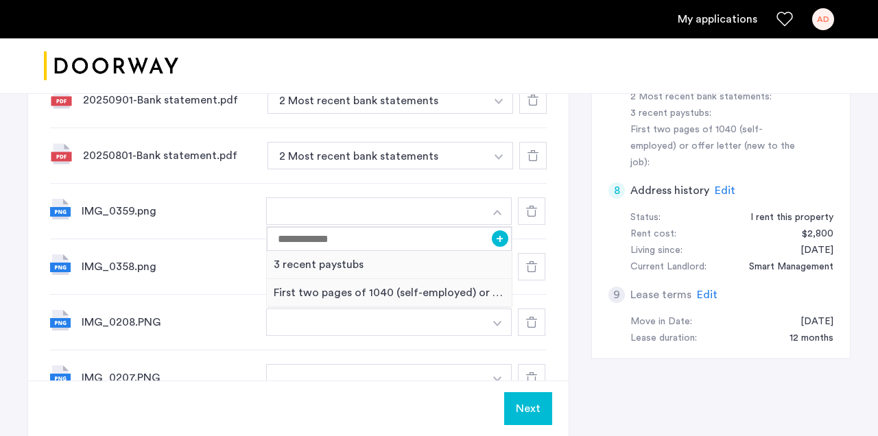
click at [513, 403] on button "Next" at bounding box center [528, 408] width 48 height 33
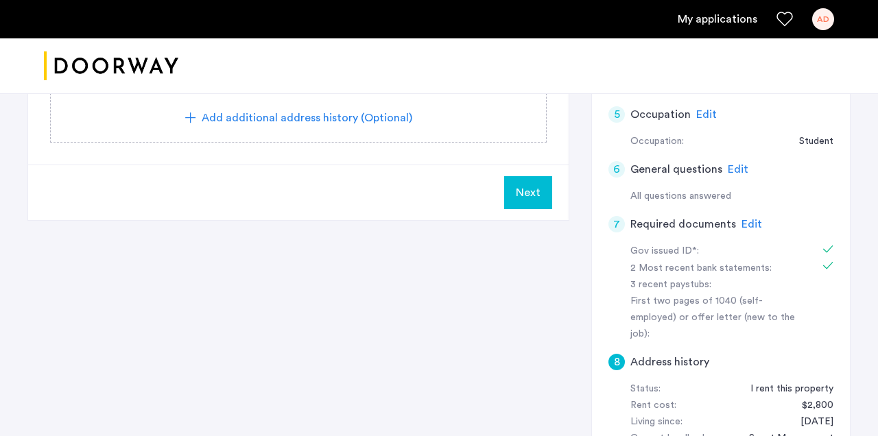
scroll to position [361, 0]
click at [746, 220] on span "Edit" at bounding box center [752, 225] width 21 height 11
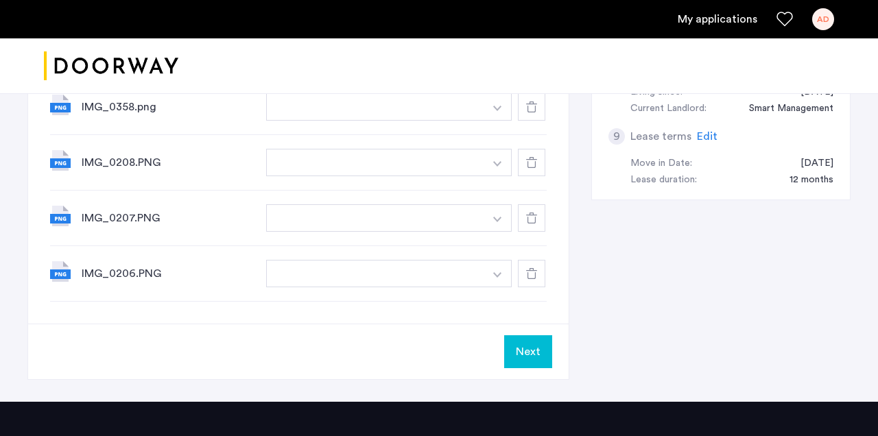
scroll to position [694, 0]
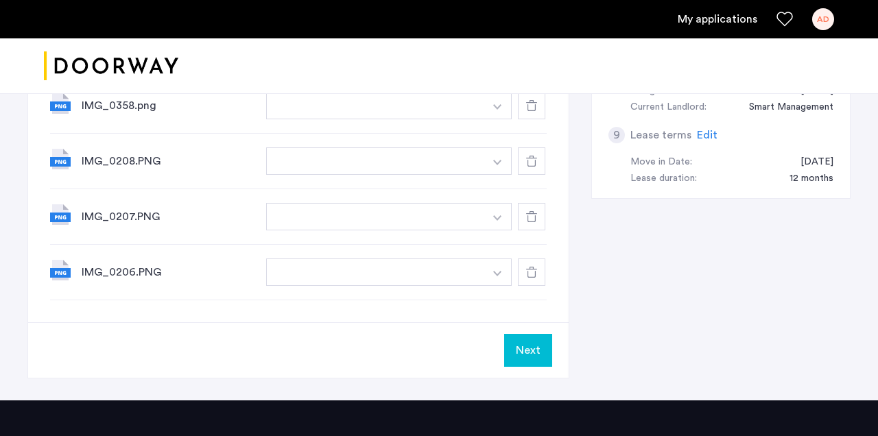
click at [497, 162] on img "button" at bounding box center [497, 162] width 8 height 5
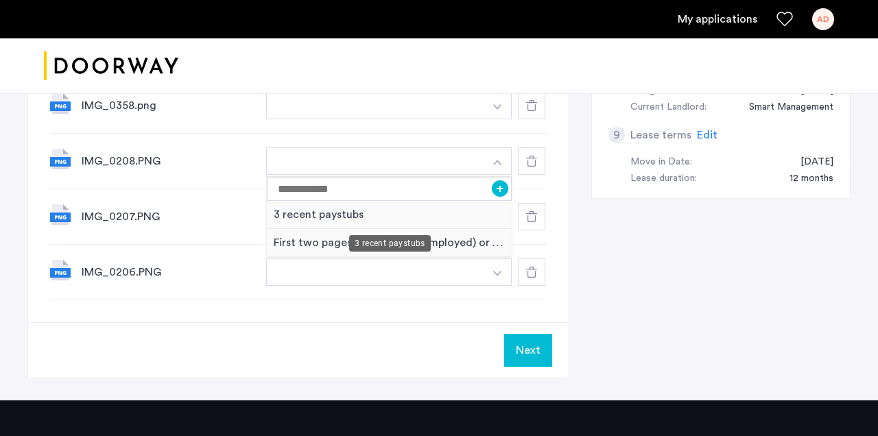
click at [360, 212] on div "3 recent paystubs" at bounding box center [389, 215] width 245 height 28
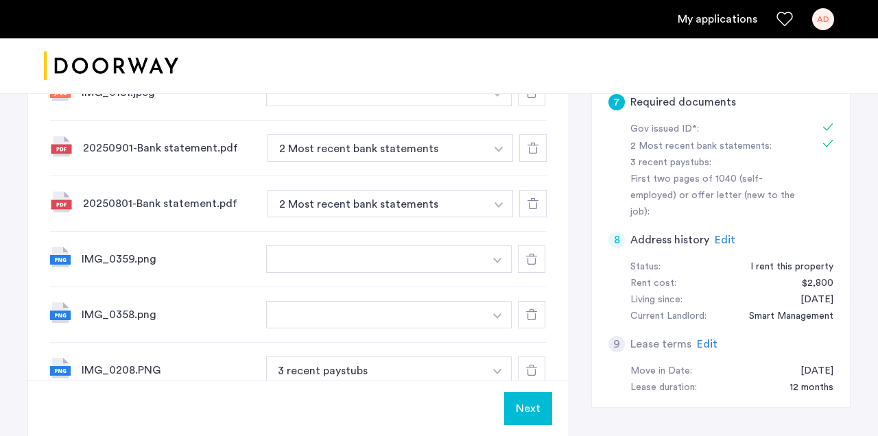
scroll to position [486, 0]
click at [485, 255] on button "button" at bounding box center [498, 257] width 28 height 27
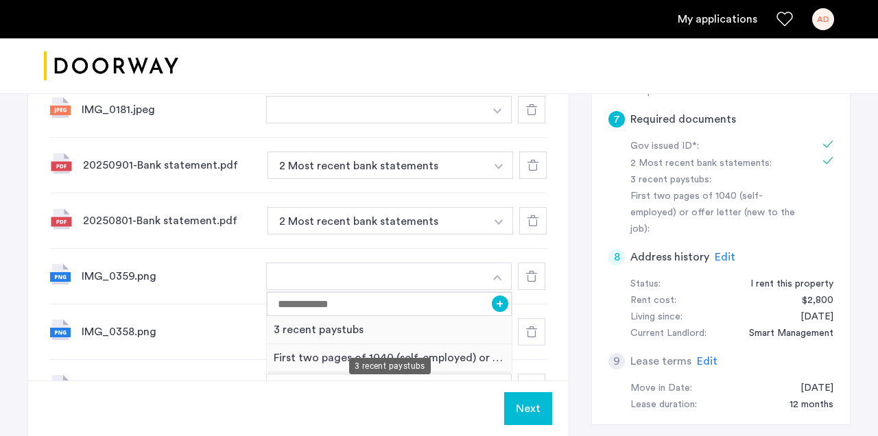
scroll to position [455, 0]
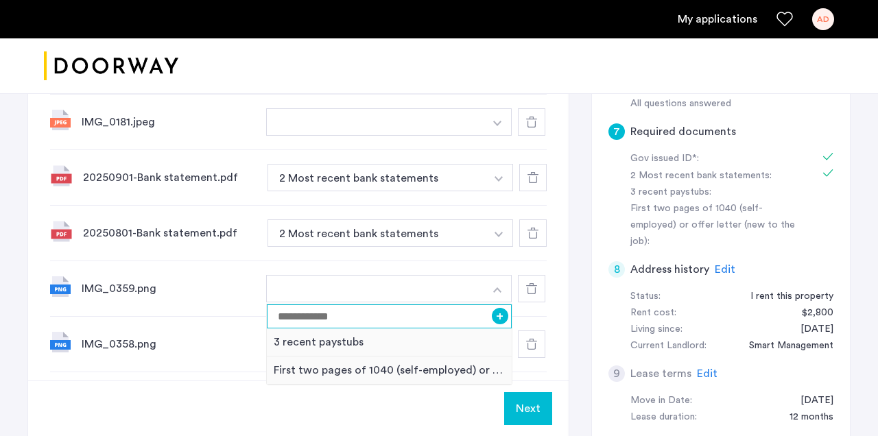
click at [366, 321] on input at bounding box center [389, 317] width 245 height 24
type input "**********"
click at [496, 318] on button "+" at bounding box center [500, 316] width 16 height 16
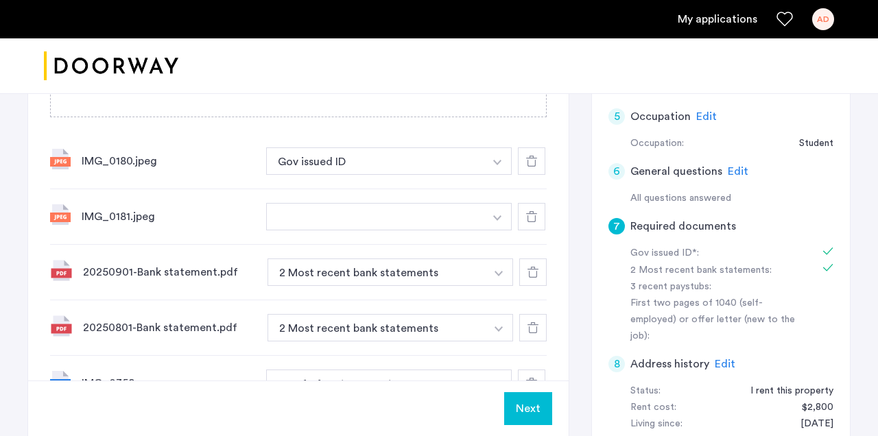
scroll to position [322, 0]
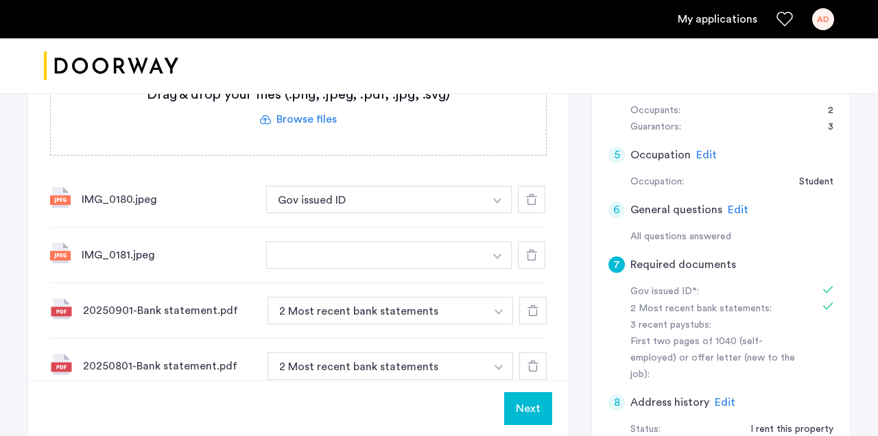
click at [405, 259] on button "button" at bounding box center [375, 255] width 218 height 27
click at [508, 261] on button "button" at bounding box center [498, 255] width 28 height 27
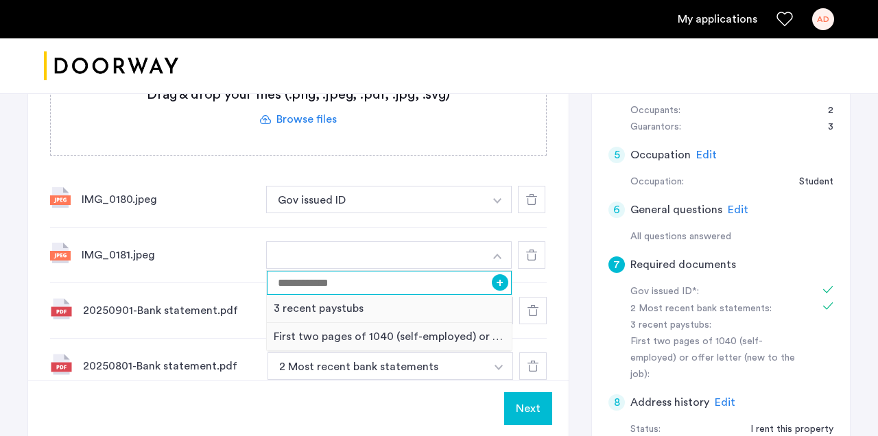
click at [378, 284] on input at bounding box center [389, 283] width 245 height 24
type input "**********"
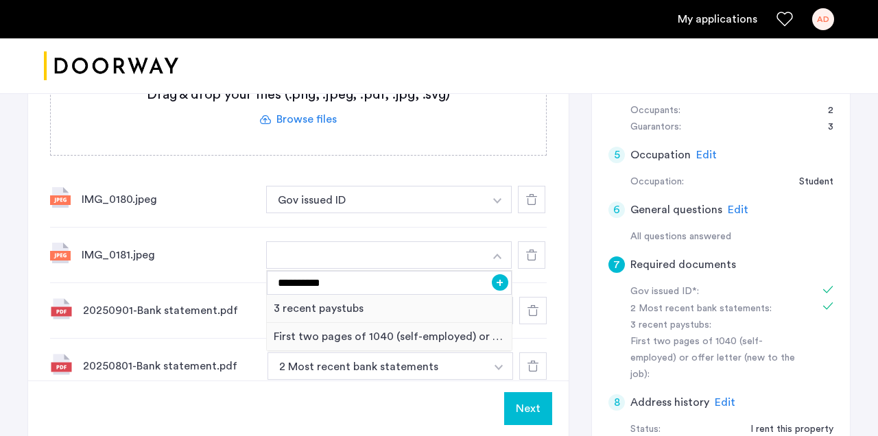
click at [499, 277] on button "+" at bounding box center [500, 282] width 16 height 16
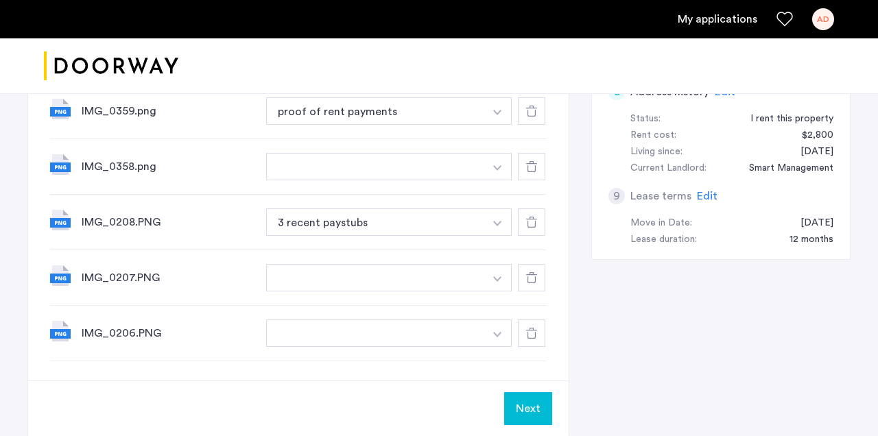
scroll to position [675, 0]
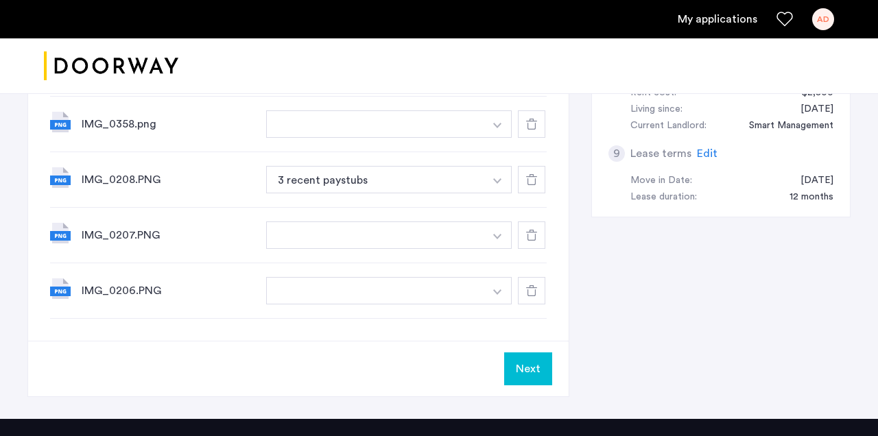
click at [525, 364] on button "Next" at bounding box center [528, 369] width 48 height 33
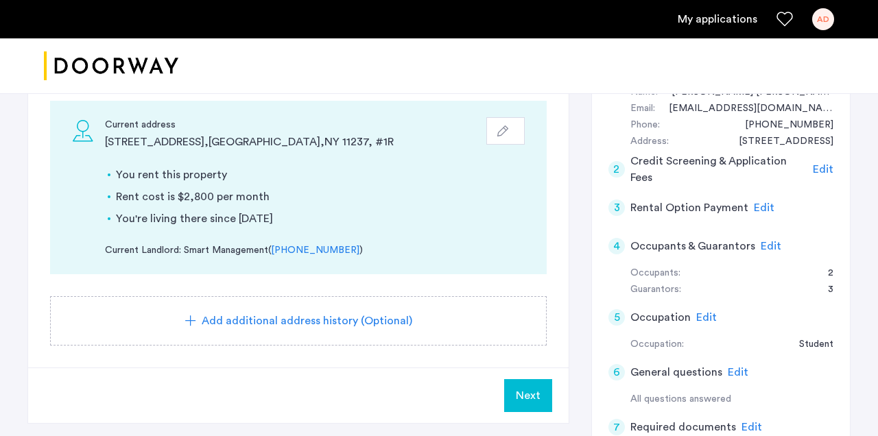
scroll to position [190, 0]
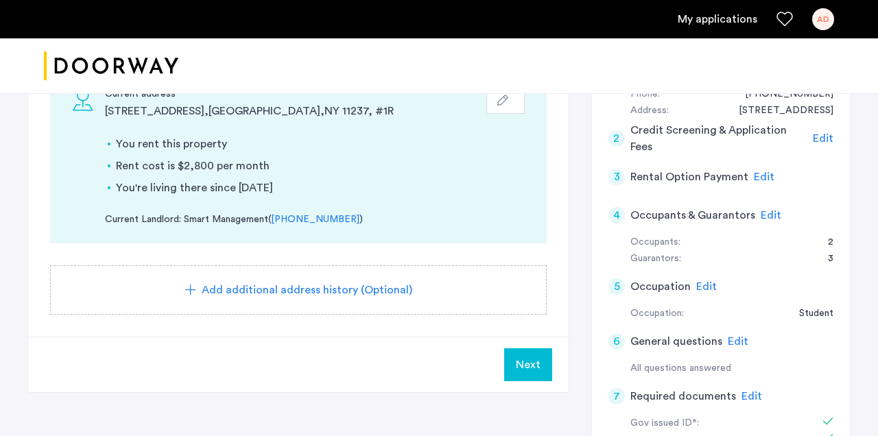
click at [547, 361] on button "Next" at bounding box center [528, 365] width 48 height 33
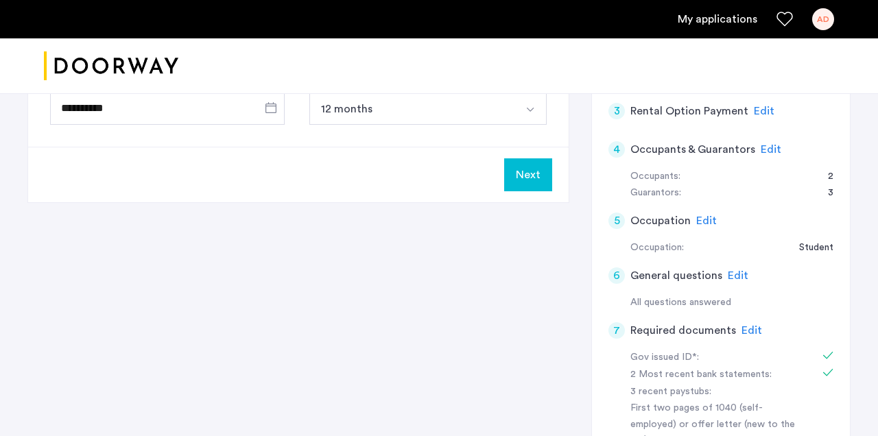
scroll to position [0, 0]
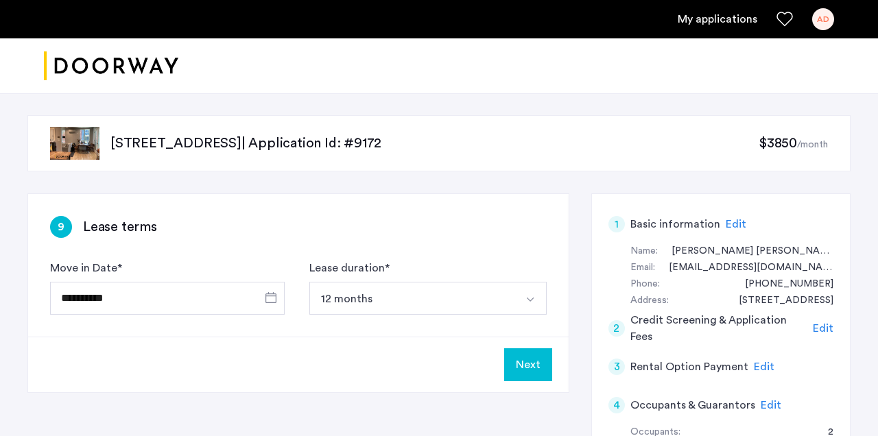
click at [533, 362] on button "Next" at bounding box center [528, 365] width 48 height 33
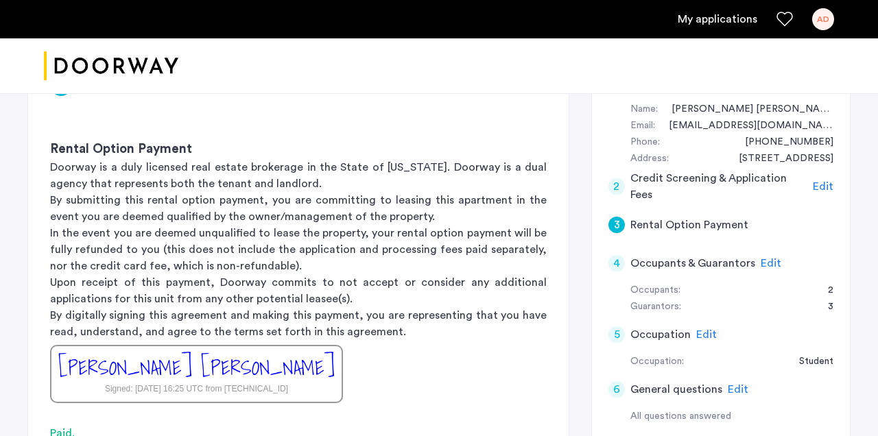
scroll to position [144, 0]
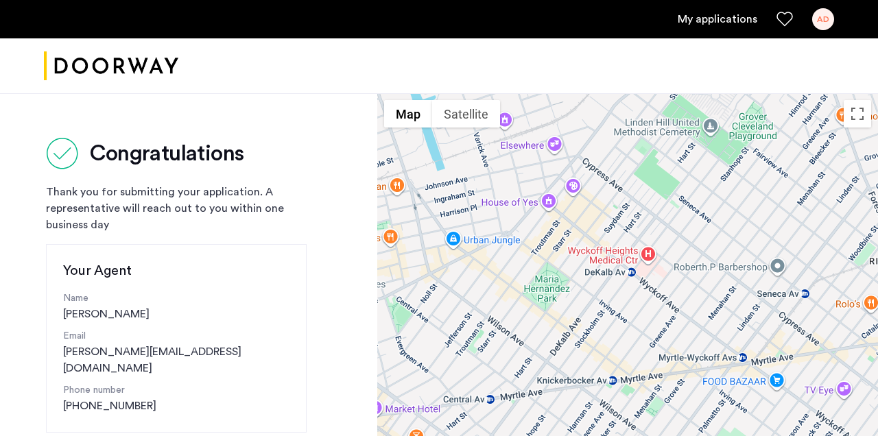
click at [829, 18] on div "AD" at bounding box center [823, 19] width 22 height 22
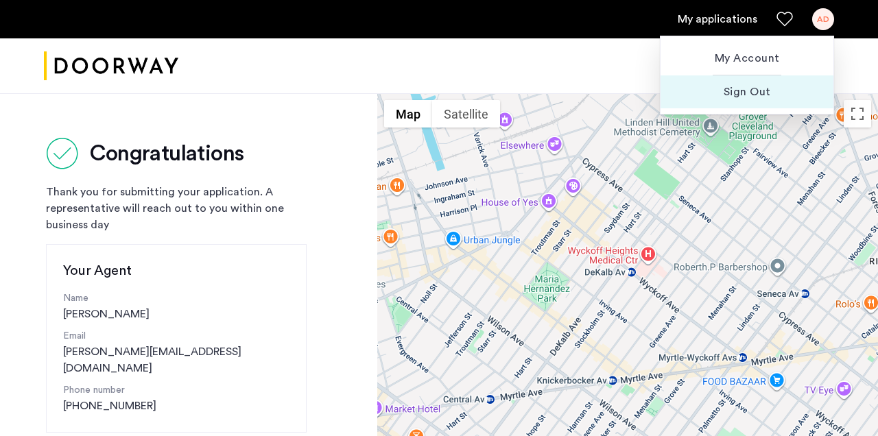
click at [755, 93] on span "Sign Out" at bounding box center [747, 92] width 151 height 16
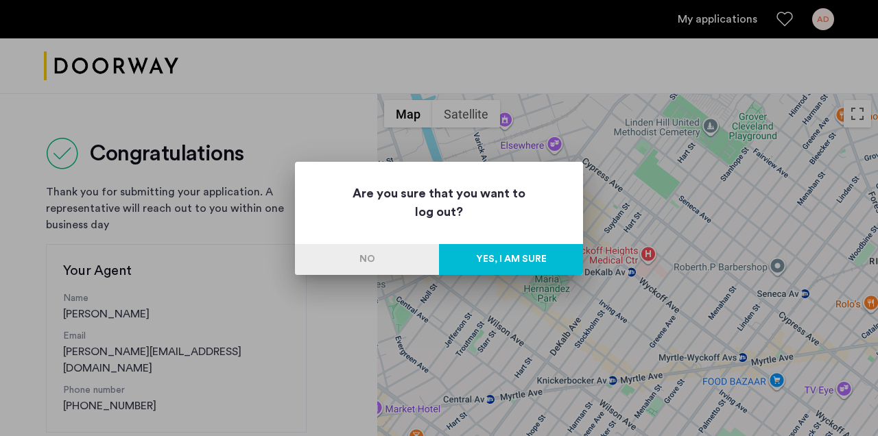
click at [504, 261] on button "Yes, I am sure" at bounding box center [511, 259] width 144 height 31
